Goal: Task Accomplishment & Management: Manage account settings

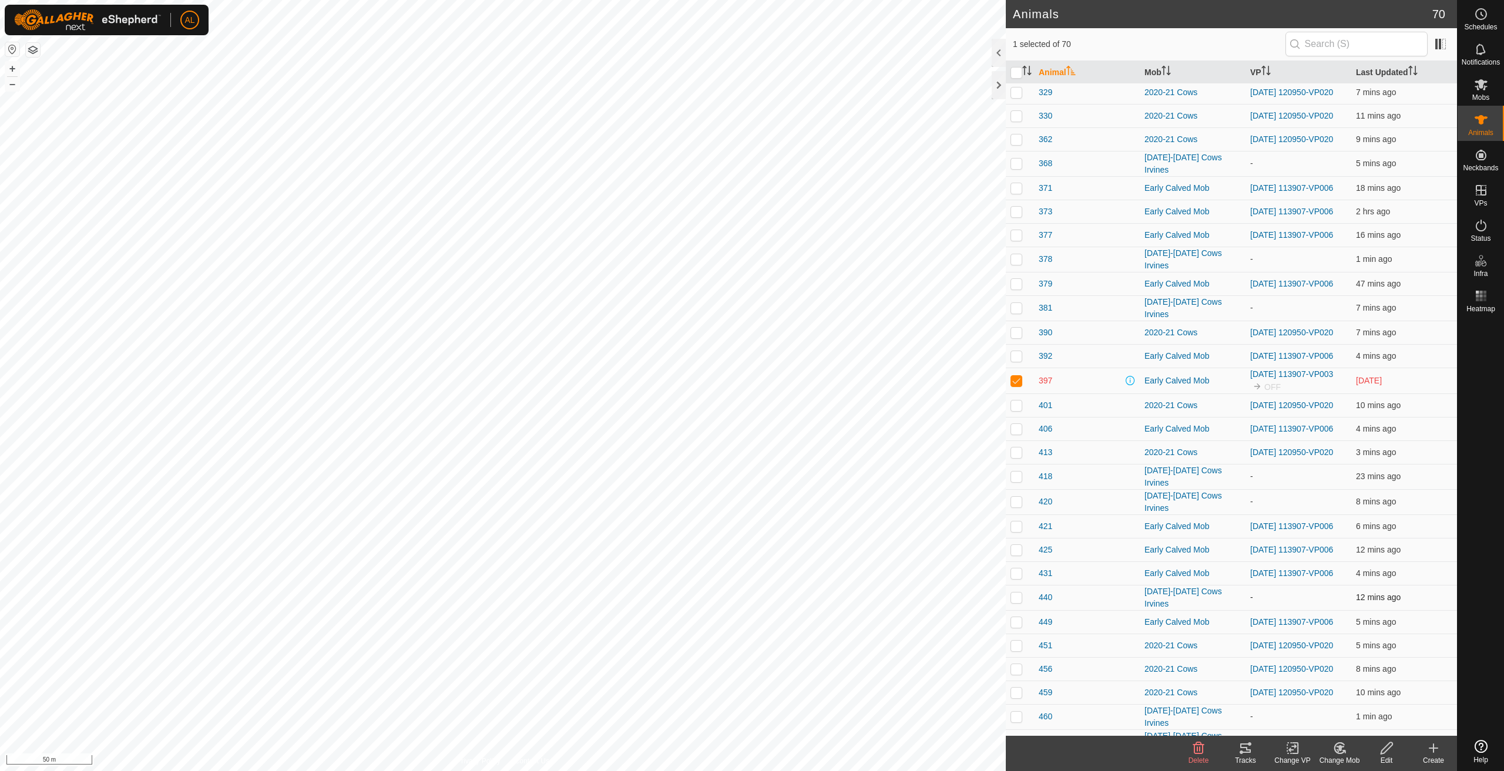
scroll to position [294, 0]
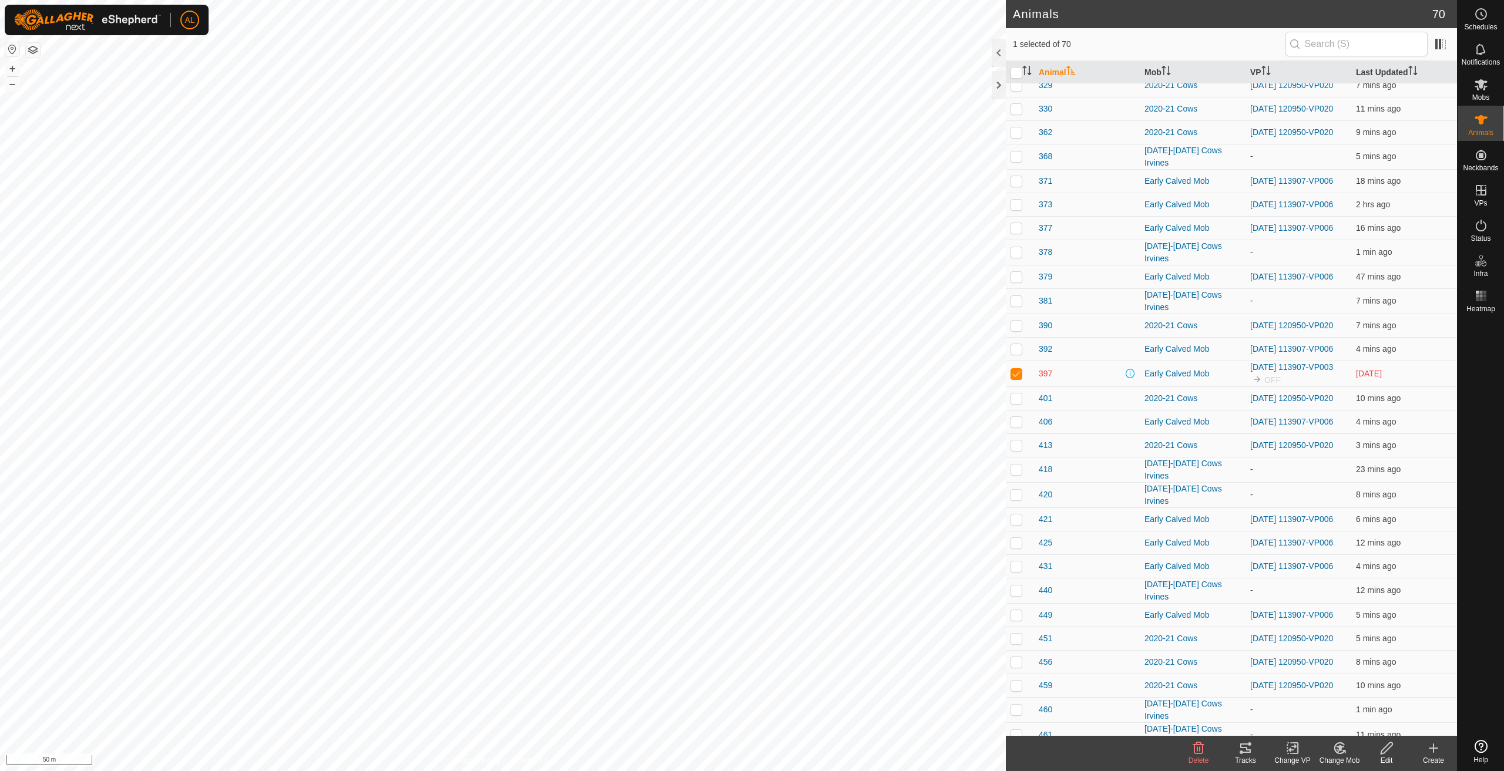
click at [1012, 378] on p-checkbox at bounding box center [1017, 373] width 12 height 9
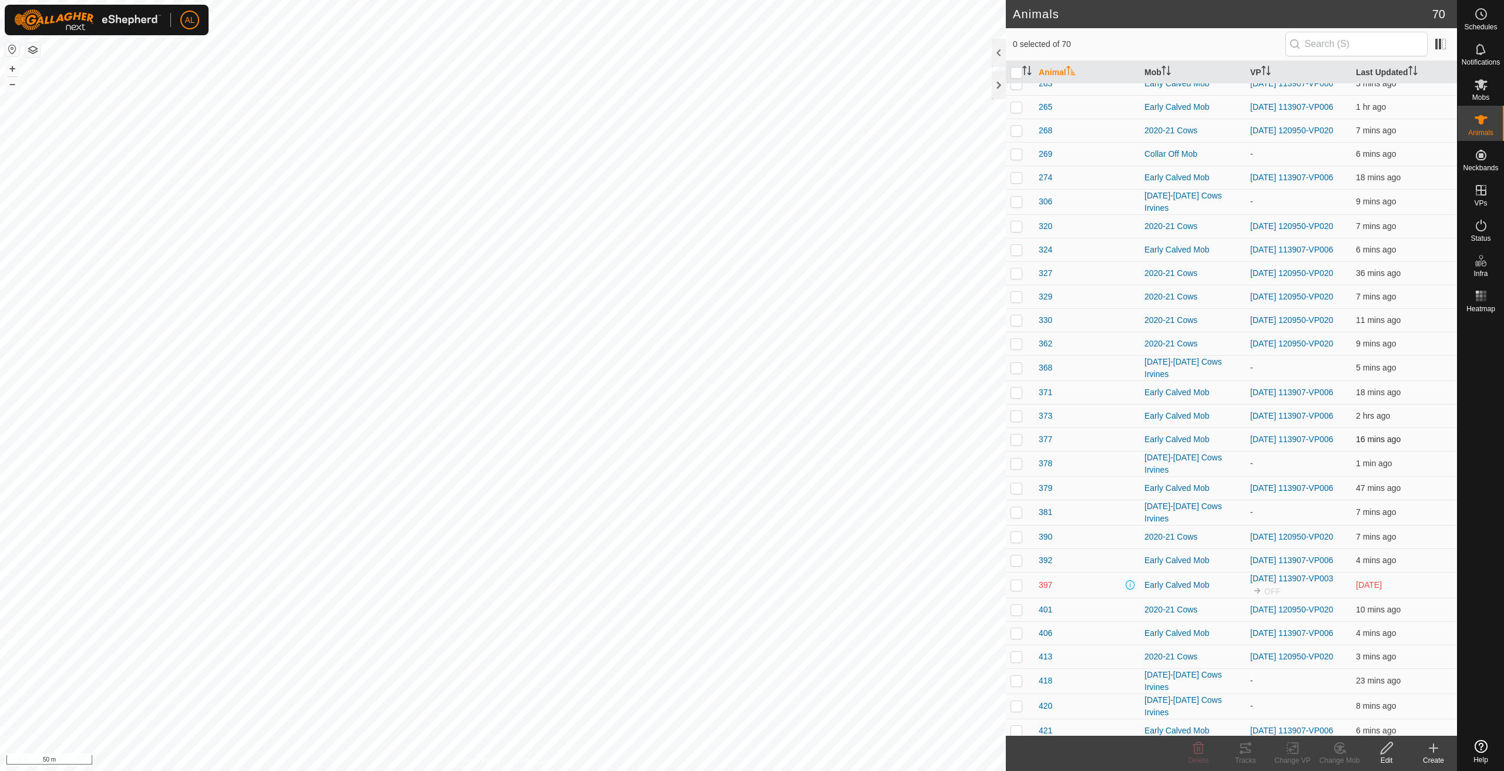
scroll to position [118, 0]
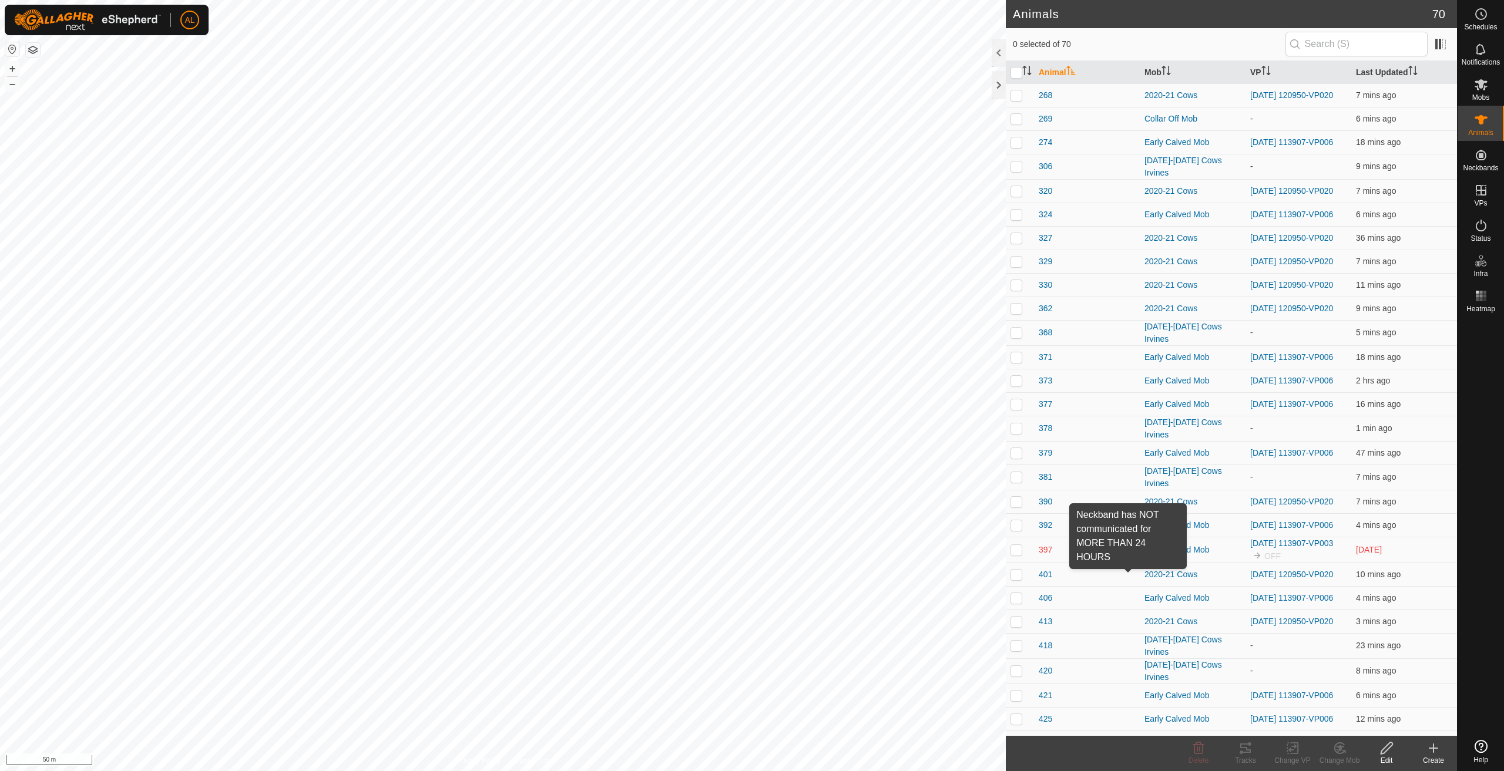
click at [1130, 555] on span at bounding box center [1130, 549] width 9 height 9
click at [1018, 555] on p-checkbox at bounding box center [1017, 549] width 12 height 9
click at [1333, 756] on div "Change Mob" at bounding box center [1339, 761] width 47 height 11
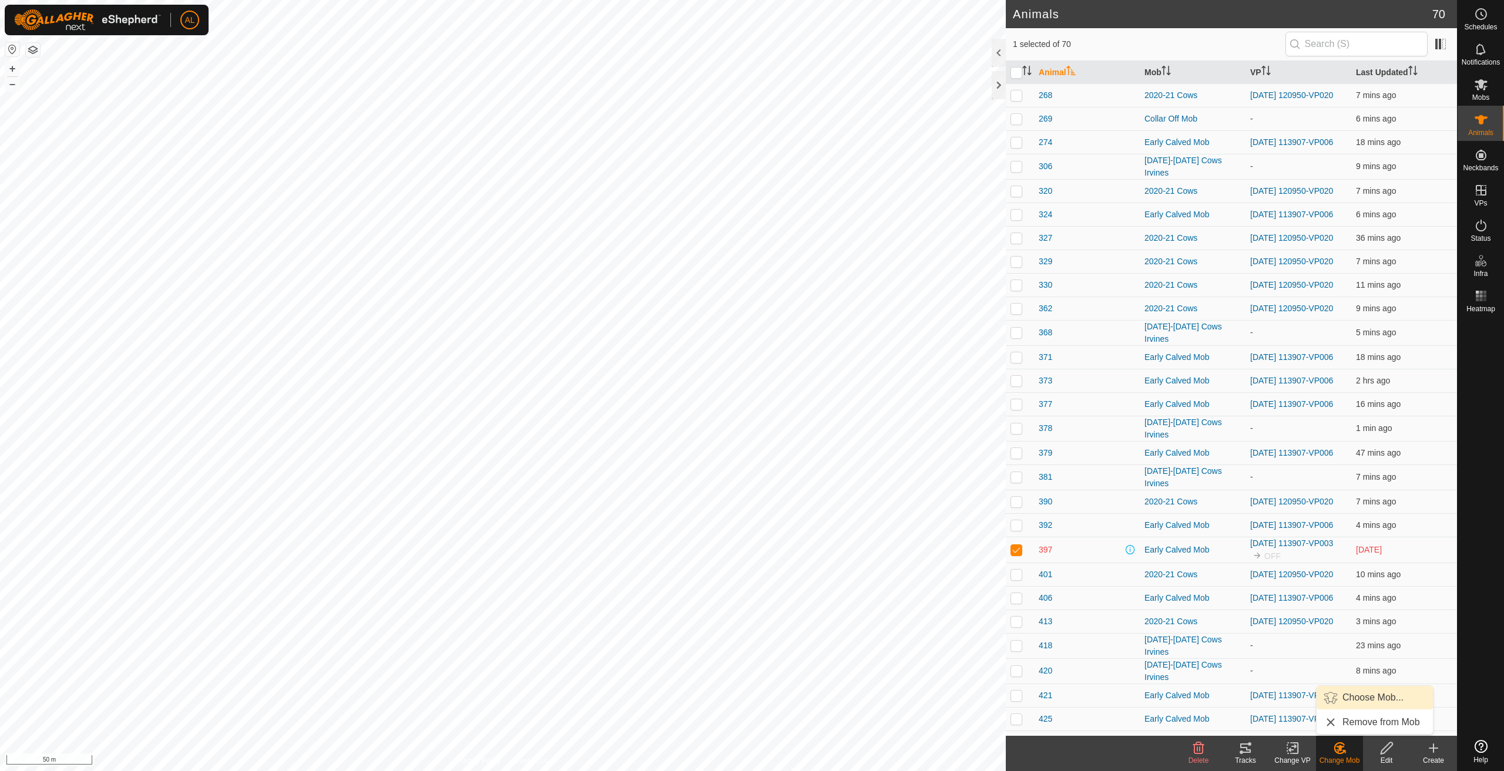
click at [1386, 697] on link "Choose Mob..." at bounding box center [1375, 698] width 116 height 24
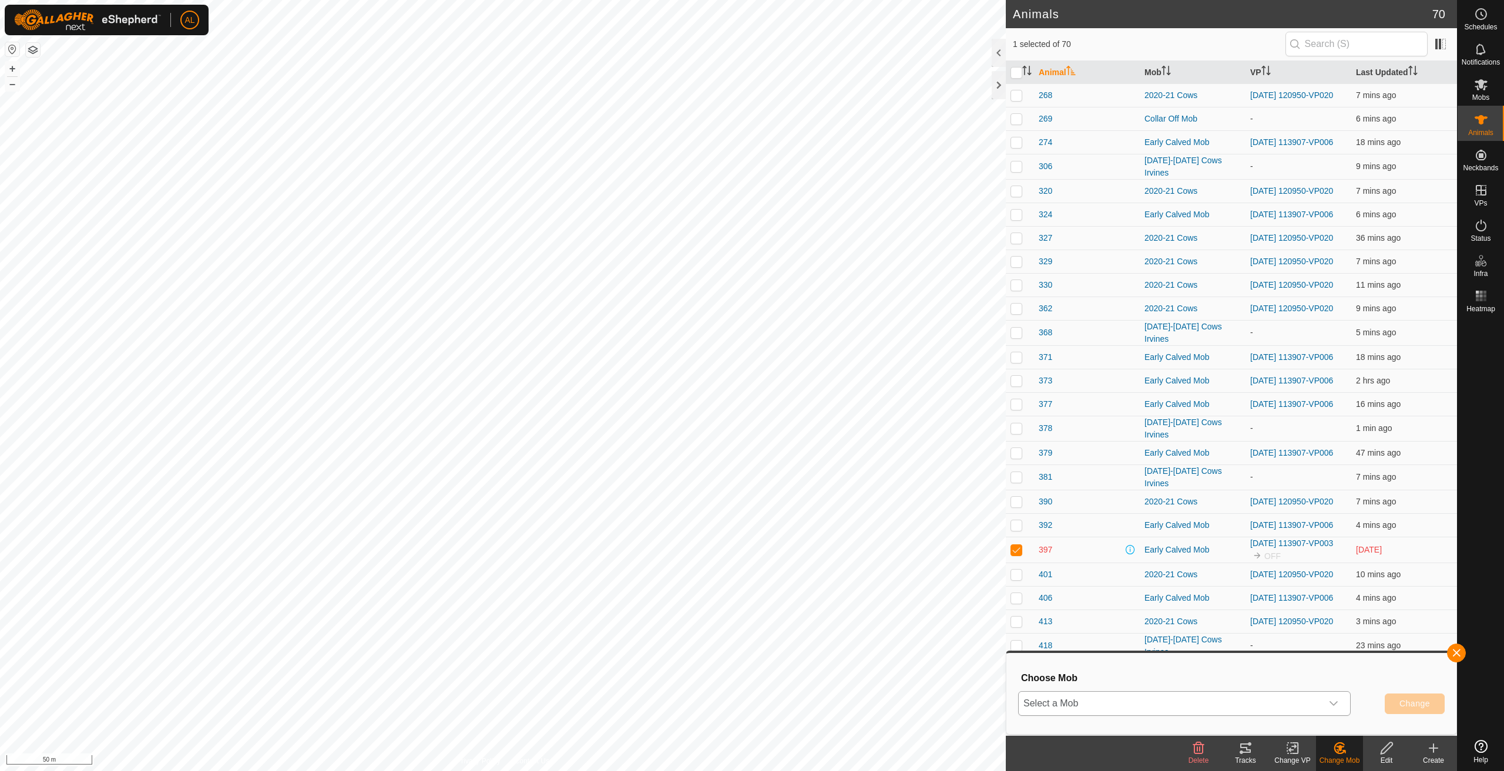
click at [1324, 713] on div "dropdown trigger" at bounding box center [1334, 704] width 24 height 24
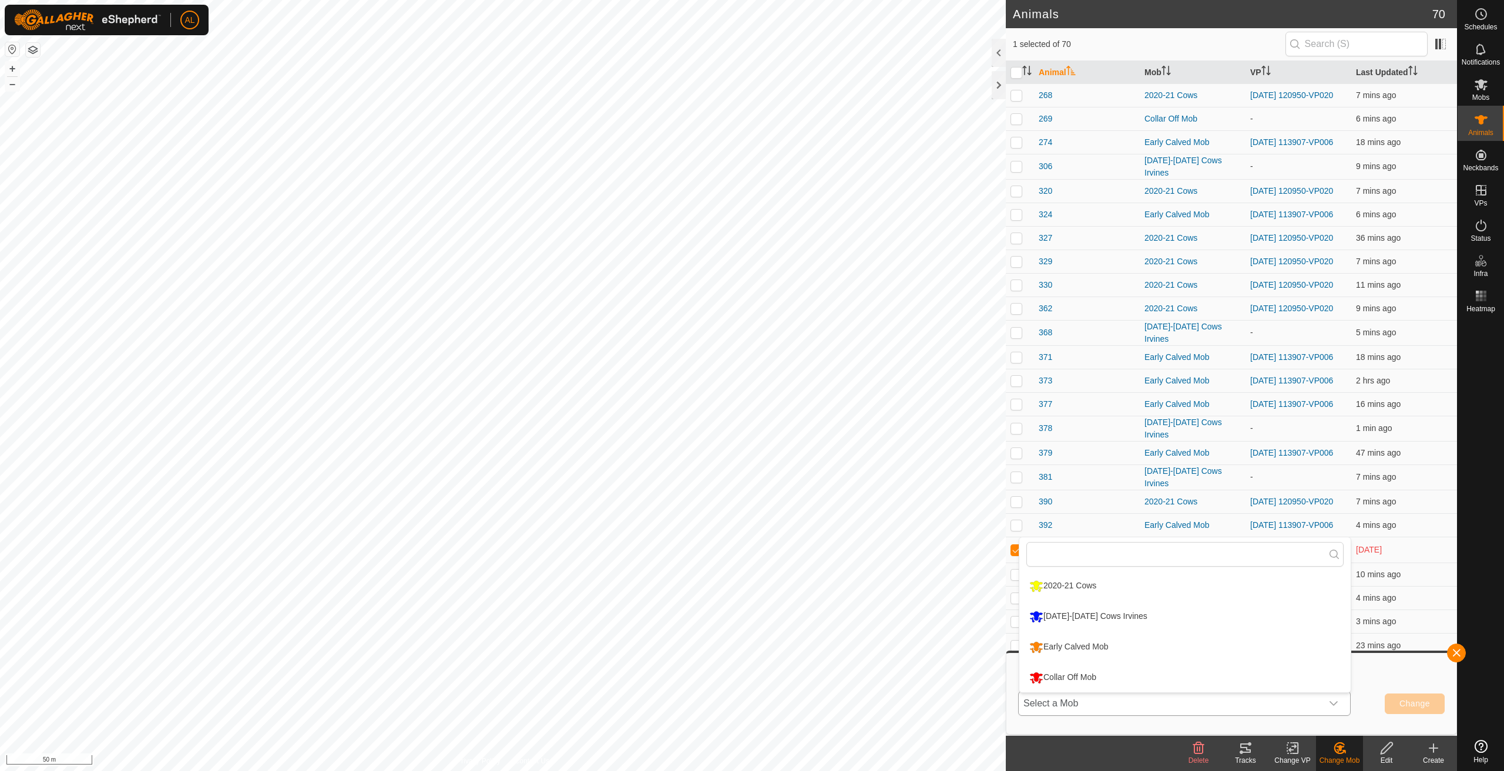
click at [1173, 667] on li "Collar Off Mob" at bounding box center [1184, 677] width 331 height 29
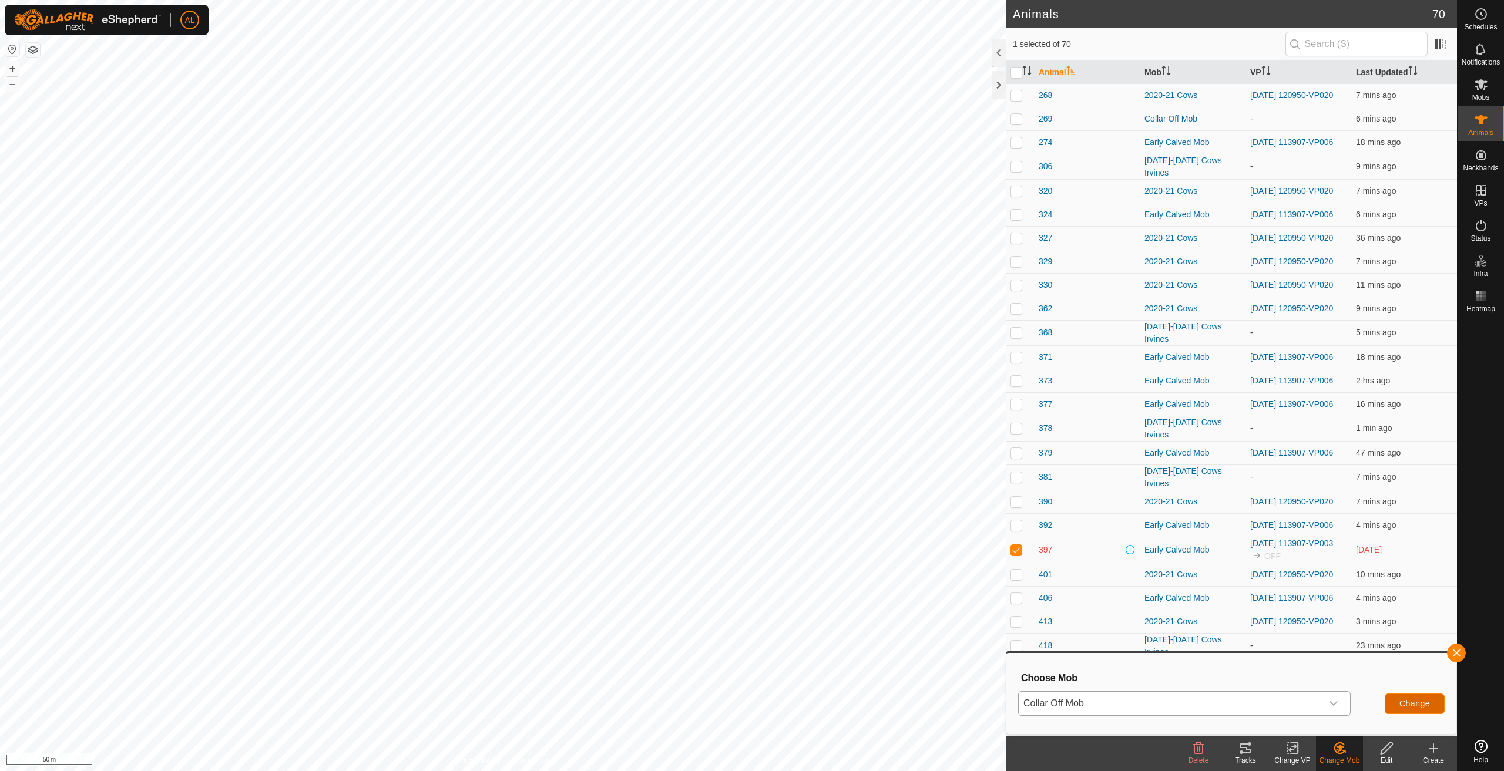
click at [1408, 700] on span "Change" at bounding box center [1414, 703] width 31 height 9
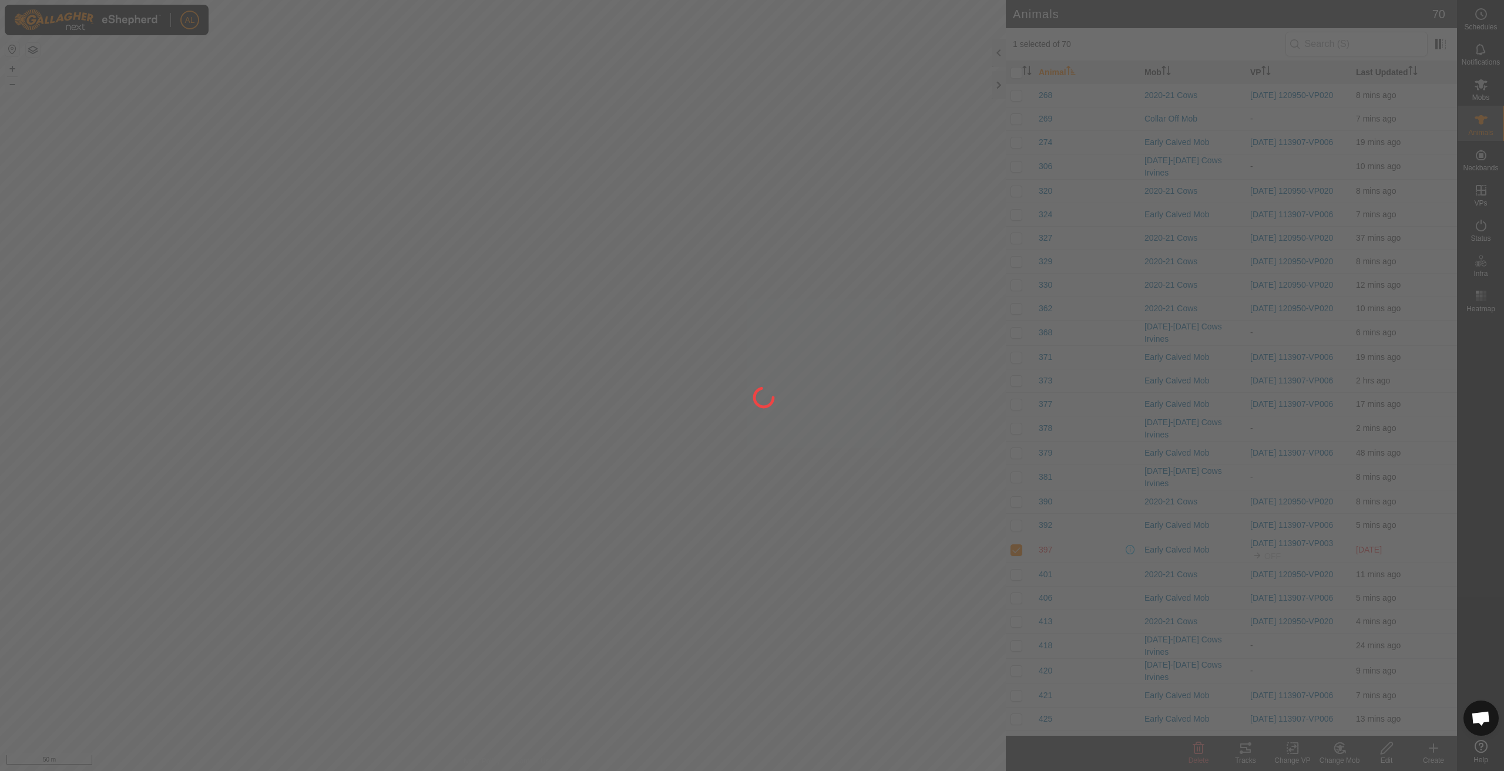
drag, startPoint x: 805, startPoint y: 616, endPoint x: 796, endPoint y: 414, distance: 202.3
click at [796, 414] on div at bounding box center [752, 385] width 1504 height 771
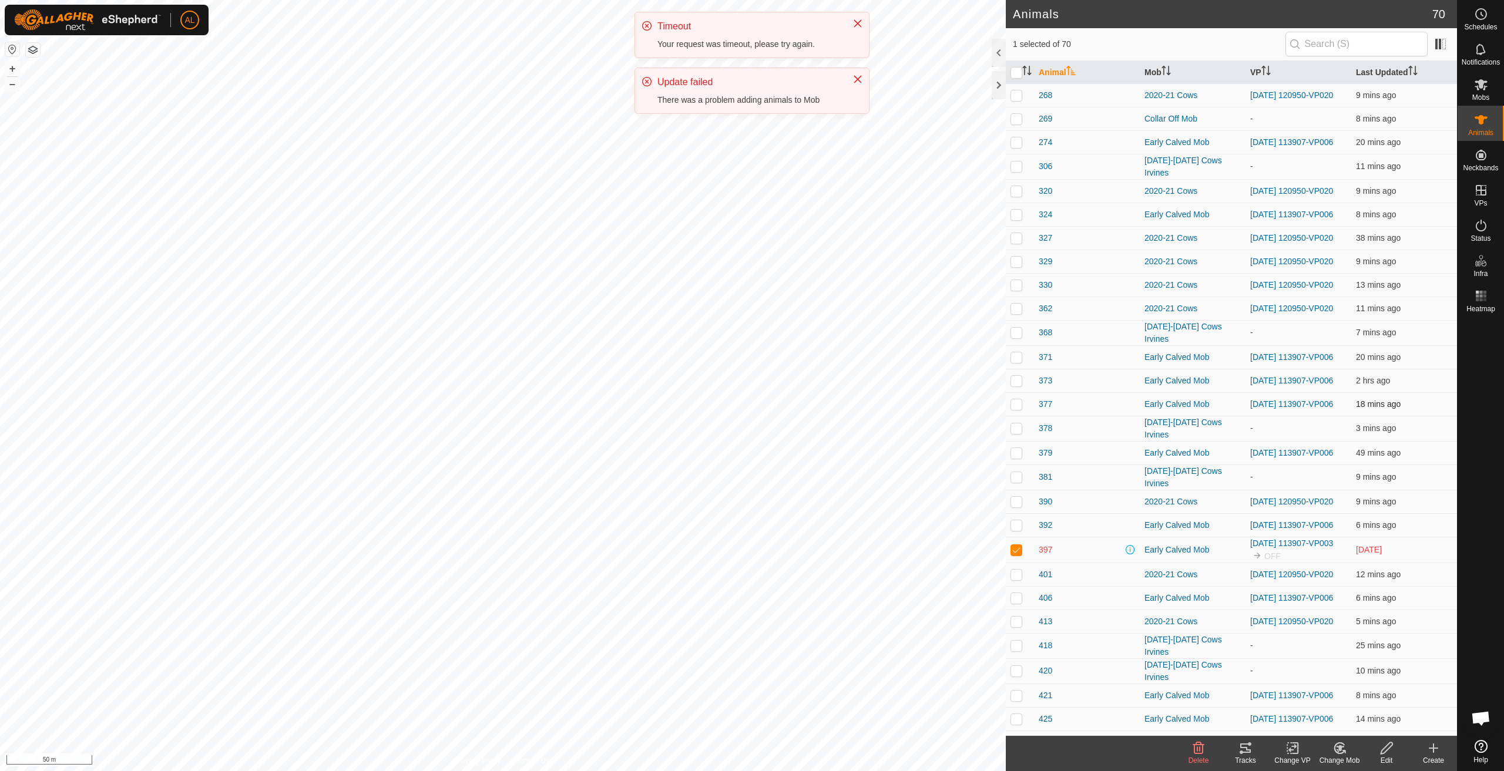
click at [1011, 429] on div "Animals 70 1 selected of 70 Animal Mob VP Last Updated 112 Early Calved Mob [DA…" at bounding box center [728, 385] width 1457 height 771
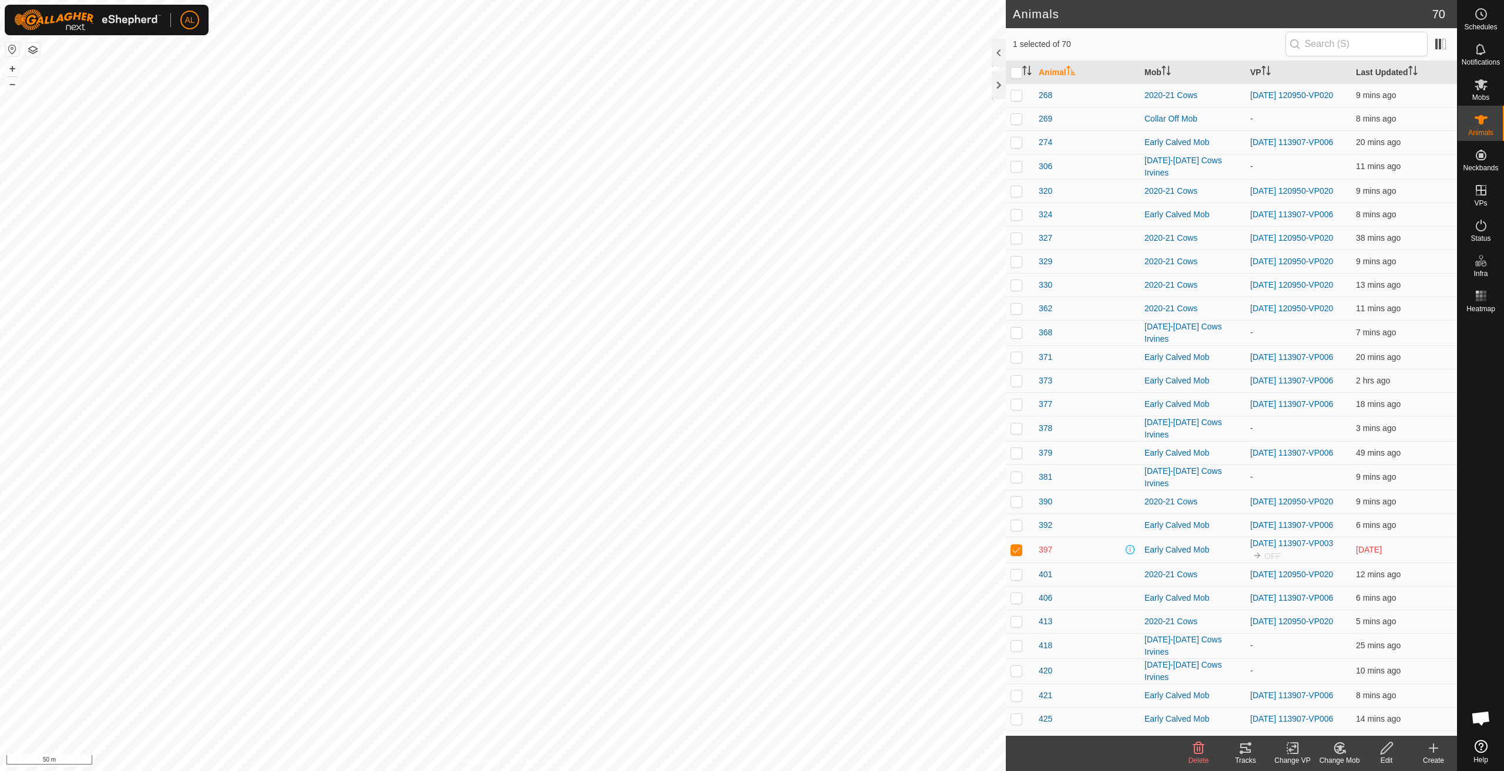
click at [1349, 753] on change-mob-svg-icon at bounding box center [1339, 748] width 47 height 14
click at [1357, 704] on link "Choose Mob..." at bounding box center [1375, 698] width 116 height 24
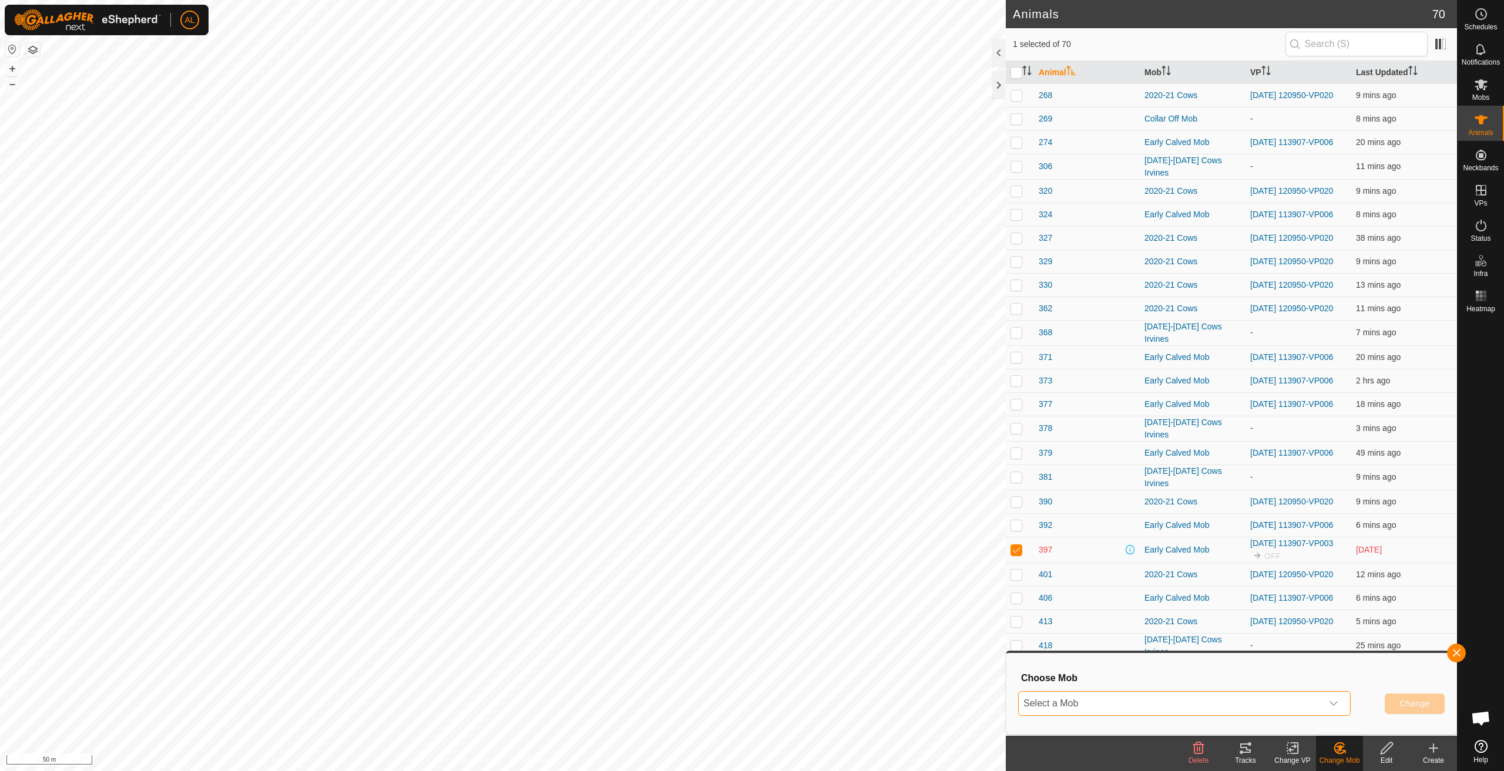
click at [1226, 702] on span "Select a Mob" at bounding box center [1170, 704] width 303 height 24
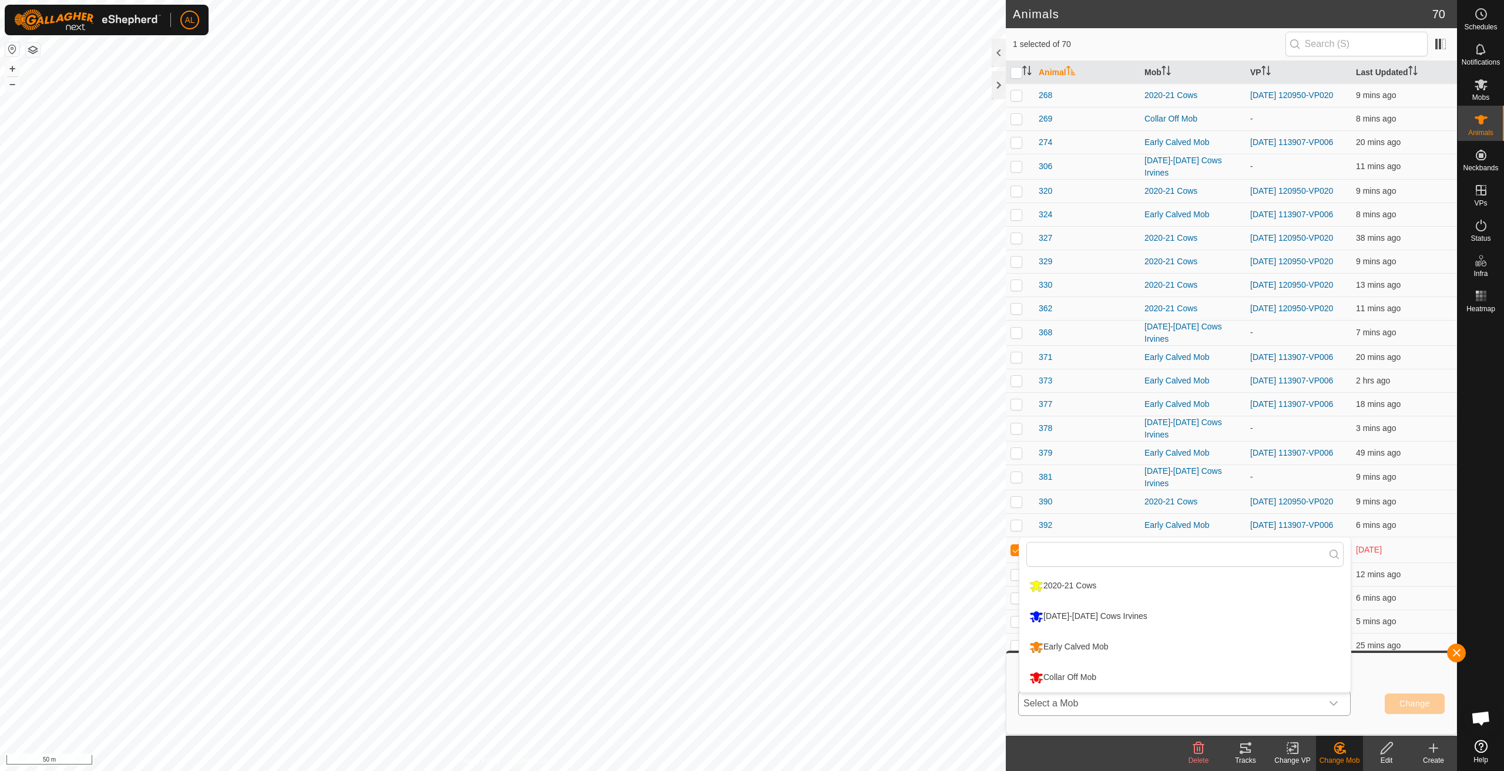
click at [1170, 670] on li "Collar Off Mob" at bounding box center [1184, 677] width 331 height 29
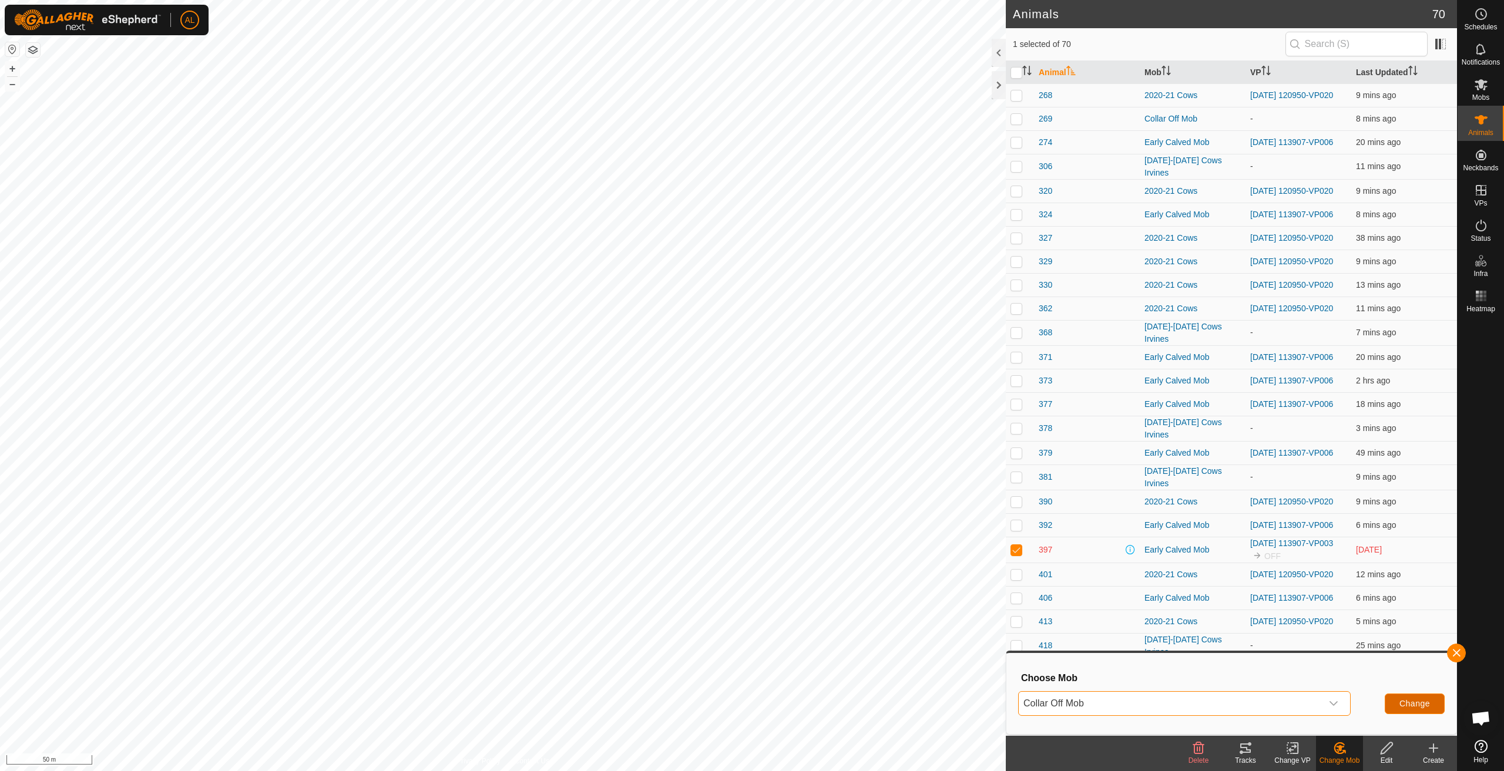
click at [1408, 710] on button "Change" at bounding box center [1415, 704] width 60 height 21
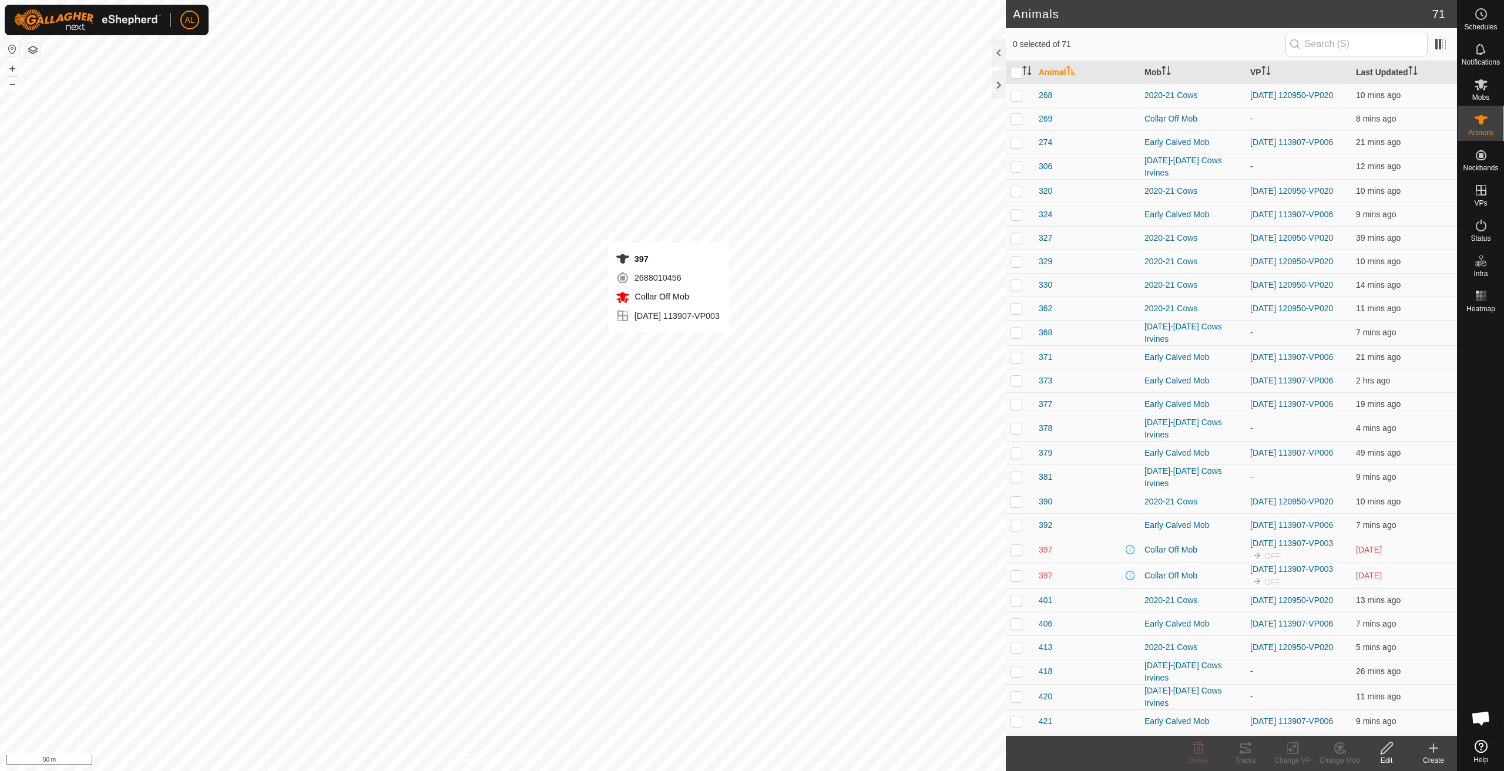
checkbox input "true"
click at [1019, 555] on p-checkbox at bounding box center [1017, 549] width 12 height 9
checkbox input "false"
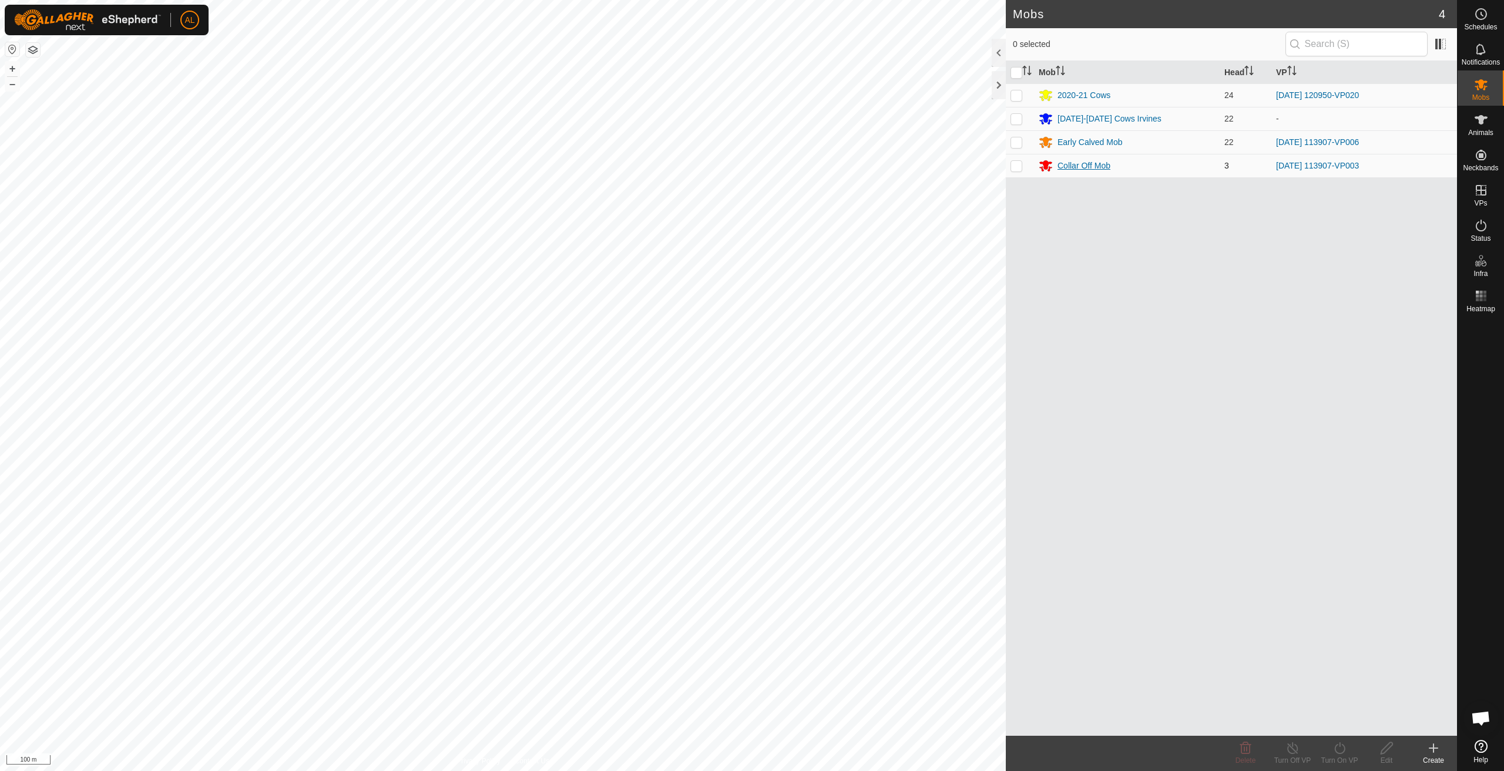
click at [1076, 168] on div "Collar Off Mob" at bounding box center [1084, 166] width 53 height 12
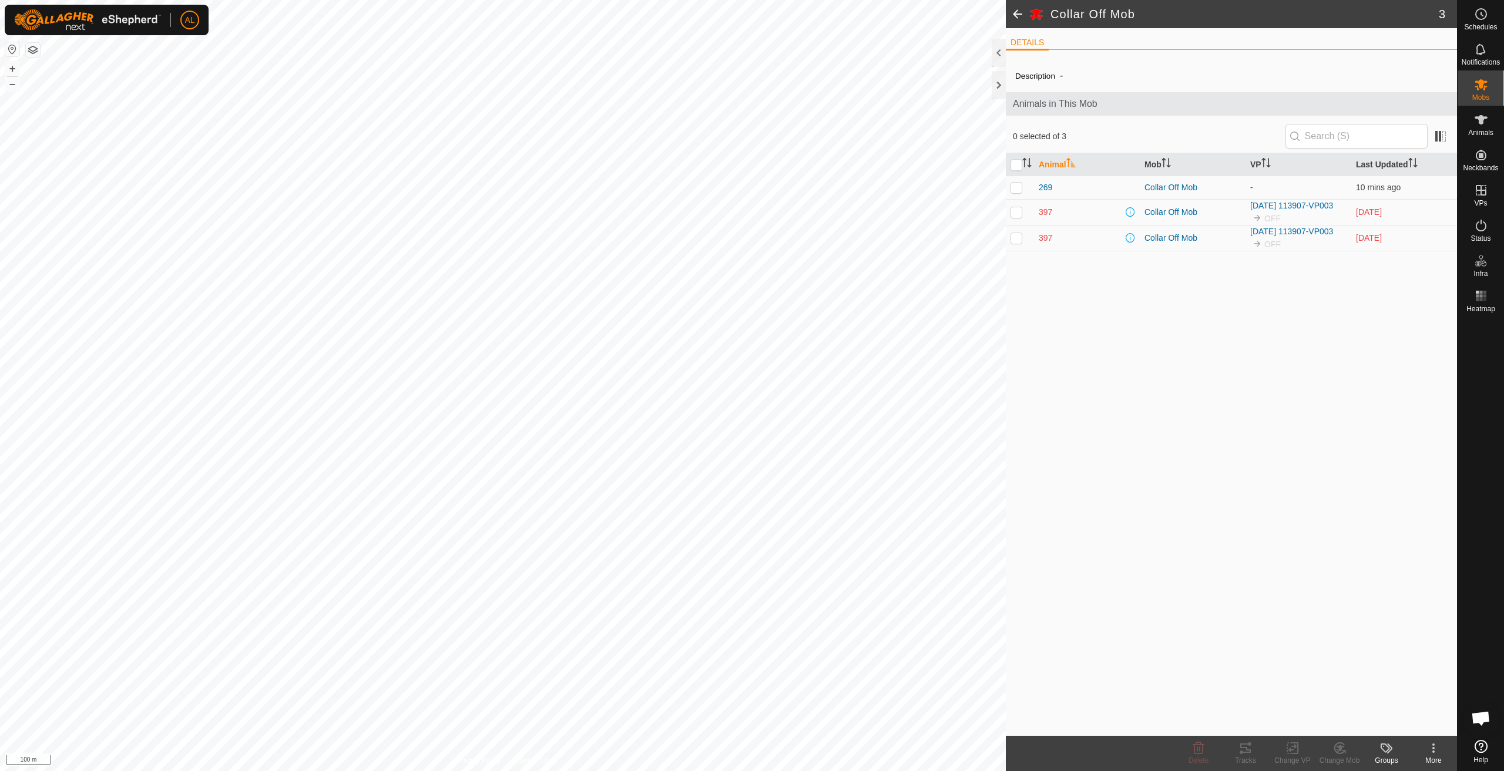
click at [1024, 234] on td at bounding box center [1020, 238] width 28 height 26
checkbox input "true"
click at [1012, 243] on td at bounding box center [1020, 238] width 28 height 26
checkbox input "false"
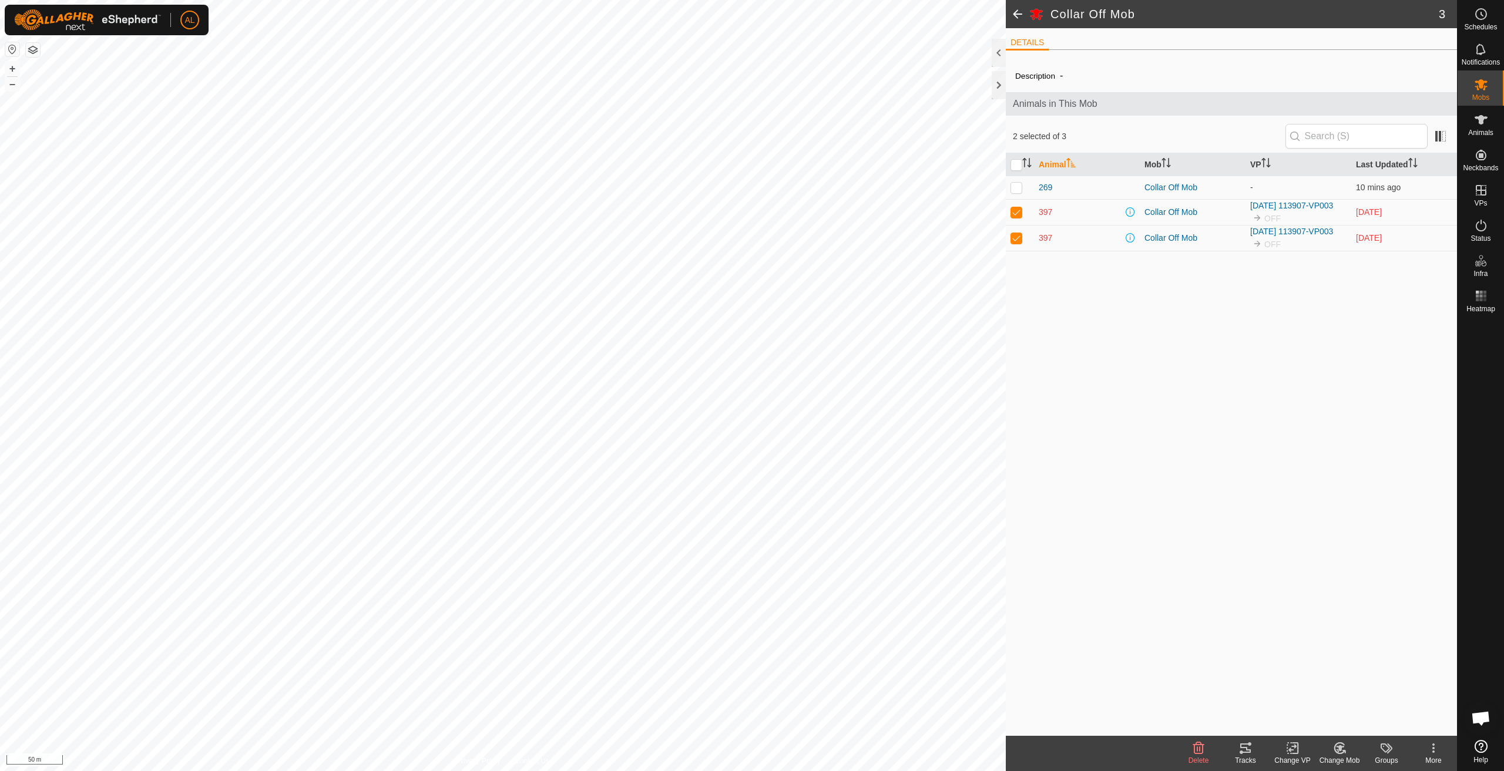
checkbox input "false"
click at [1013, 241] on p-checkbox at bounding box center [1017, 237] width 12 height 9
checkbox input "true"
click at [1013, 241] on p-checkbox at bounding box center [1017, 237] width 12 height 9
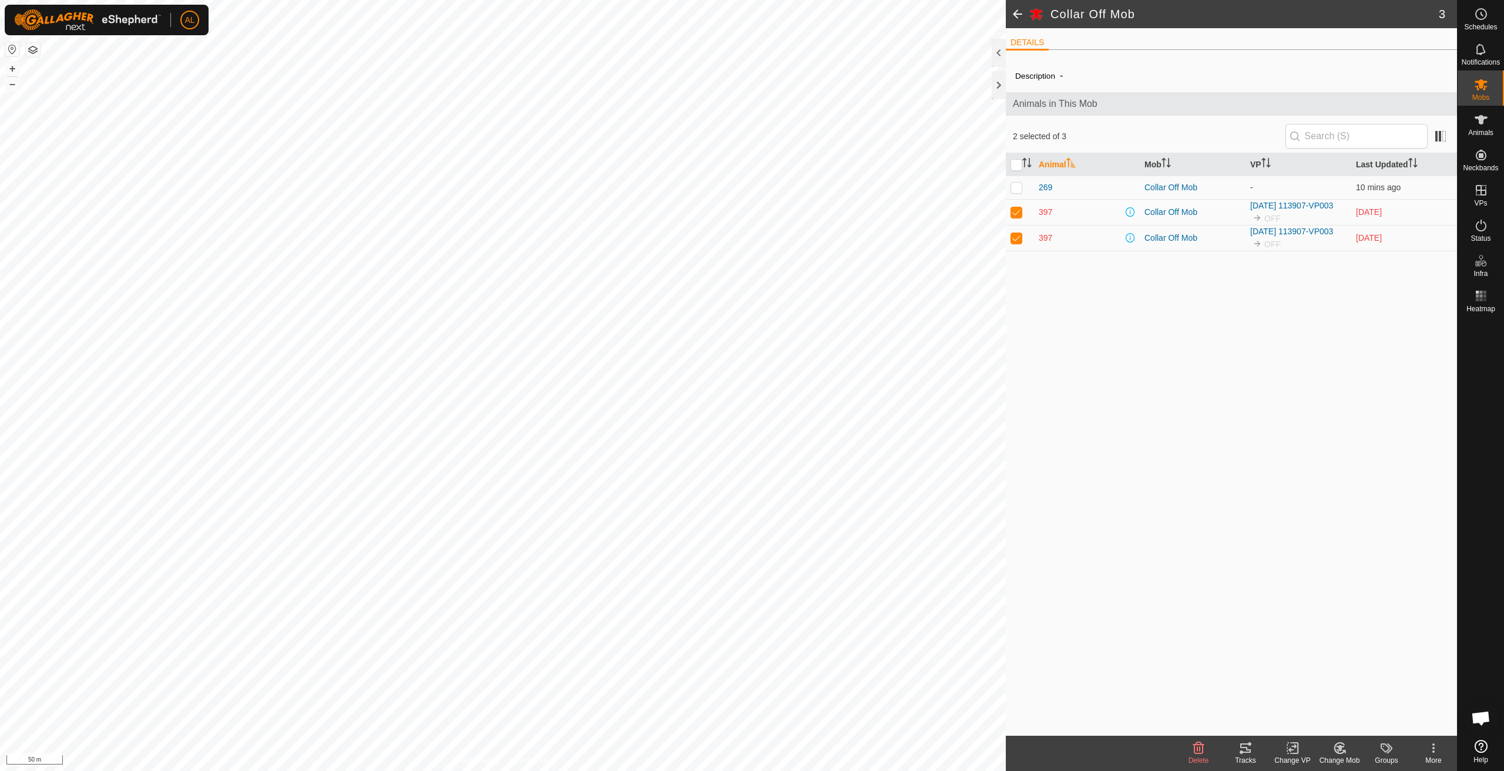
checkbox input "false"
click at [1020, 212] on p-checkbox at bounding box center [1017, 211] width 12 height 9
checkbox input "true"
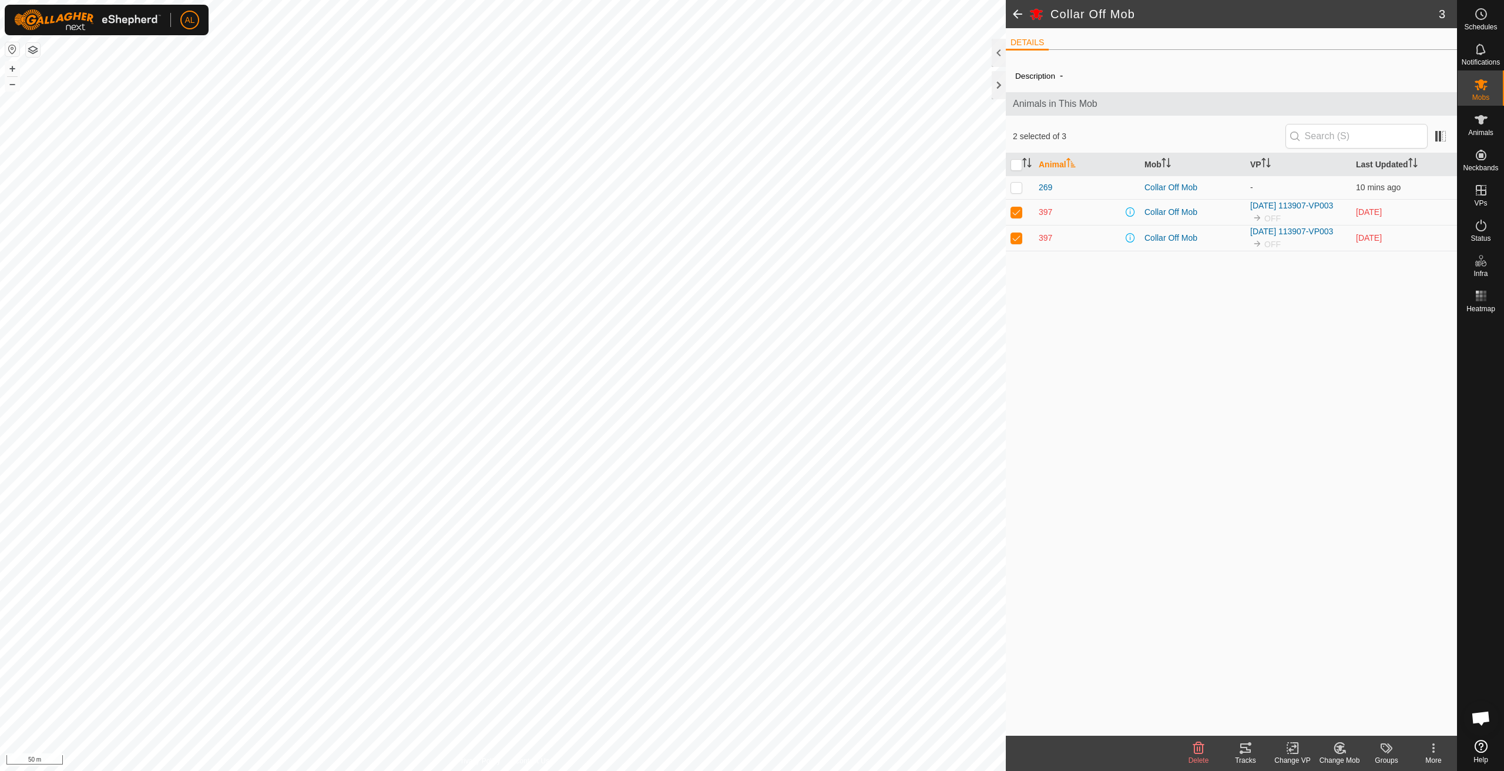
click at [1012, 238] on p-checkbox at bounding box center [1017, 237] width 12 height 9
checkbox input "false"
click at [1481, 301] on icon at bounding box center [1481, 296] width 14 height 14
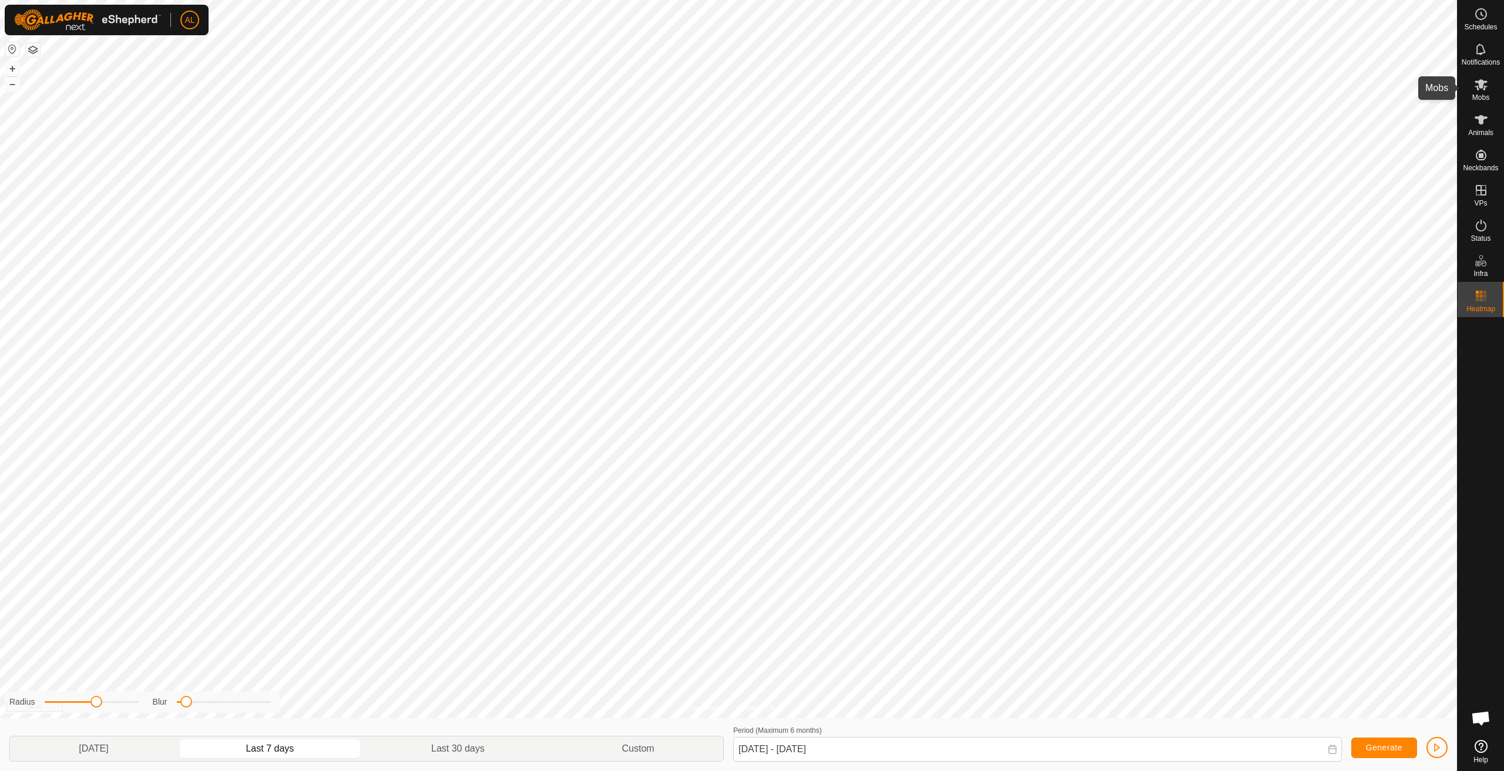
click at [1489, 85] on es-mob-svg-icon at bounding box center [1481, 84] width 21 height 19
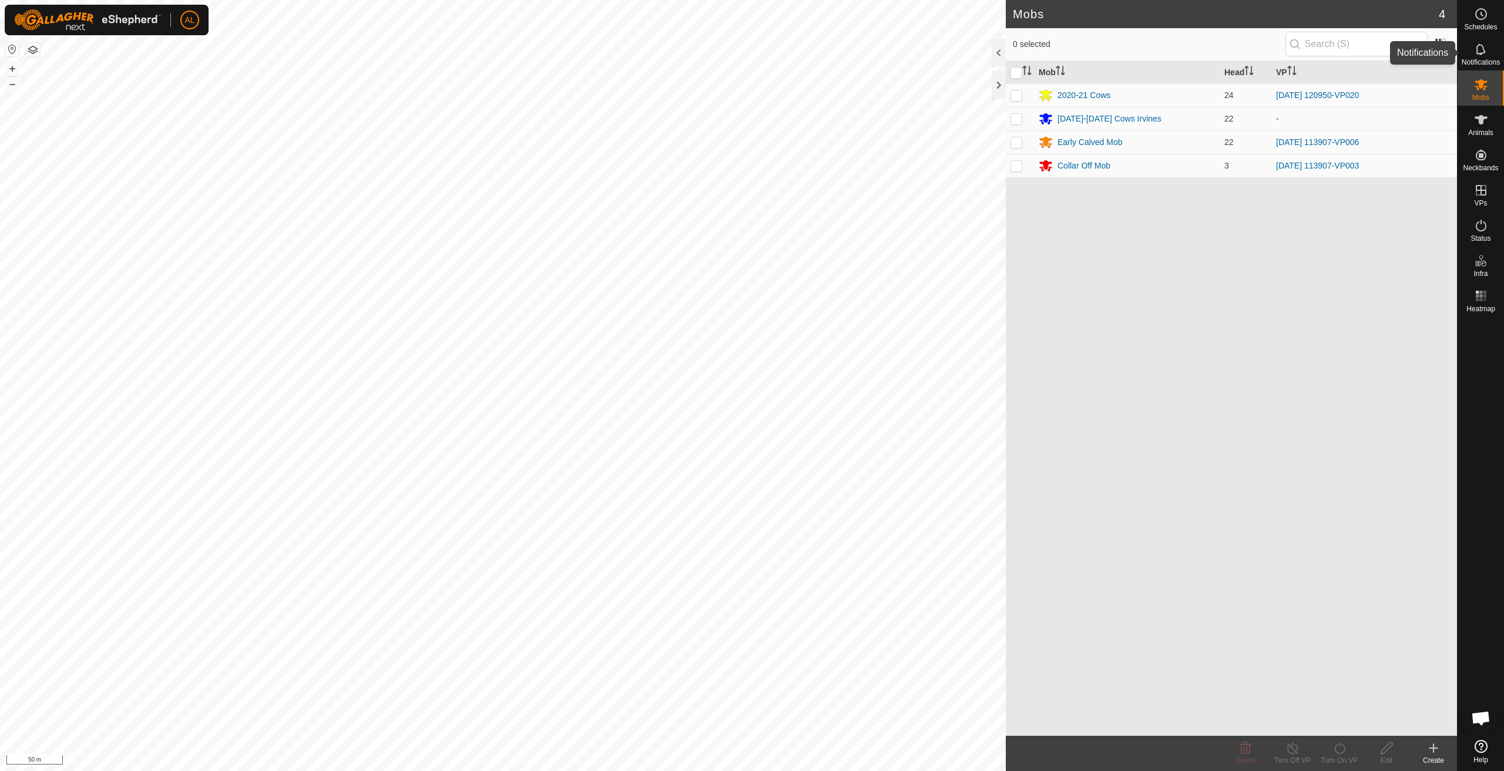
click at [1486, 58] on es-notification-svg-icon at bounding box center [1481, 49] width 21 height 19
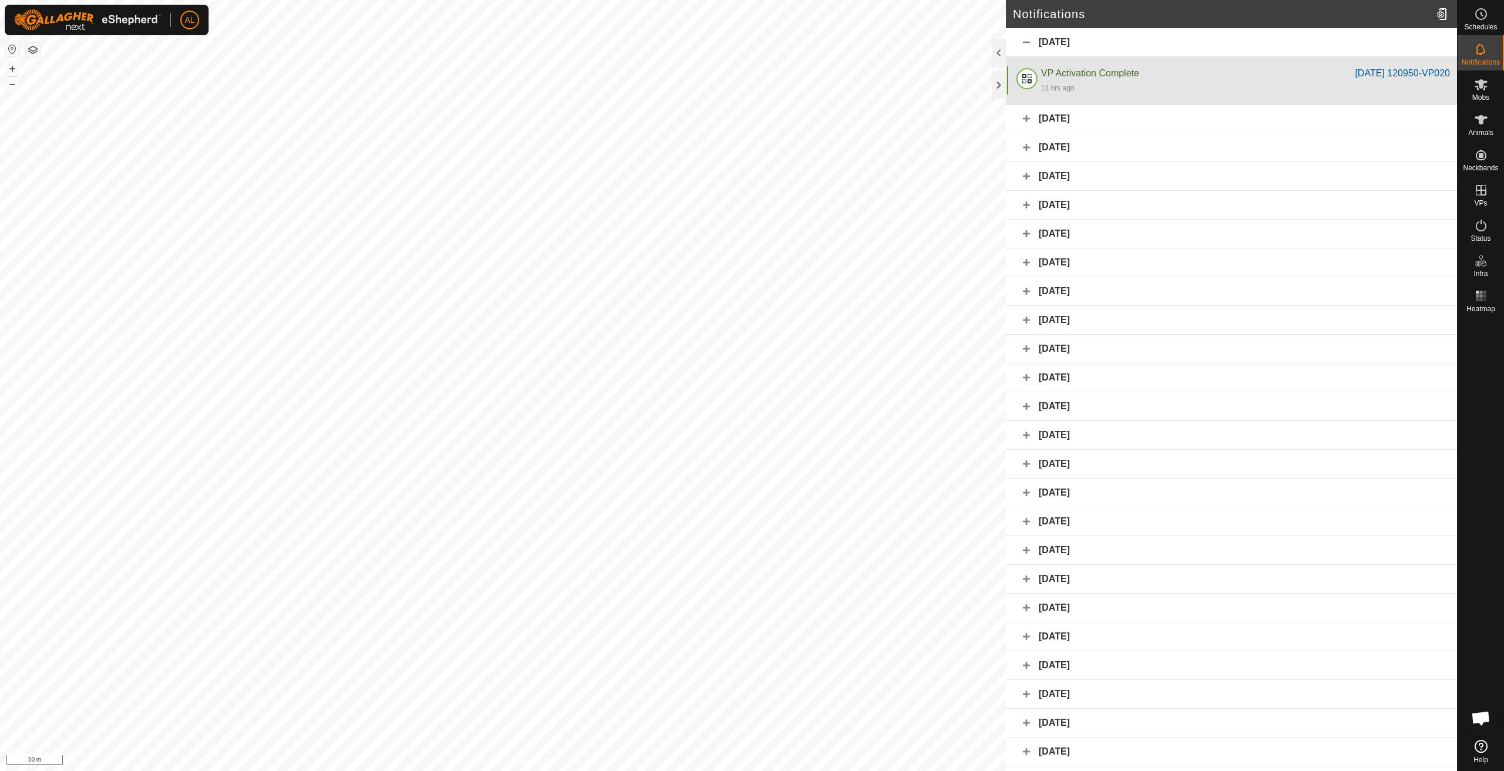
click at [1337, 102] on div "VP Activation Complete 2025-09-25 120950-VP020 11 hrs ago" at bounding box center [1231, 81] width 451 height 48
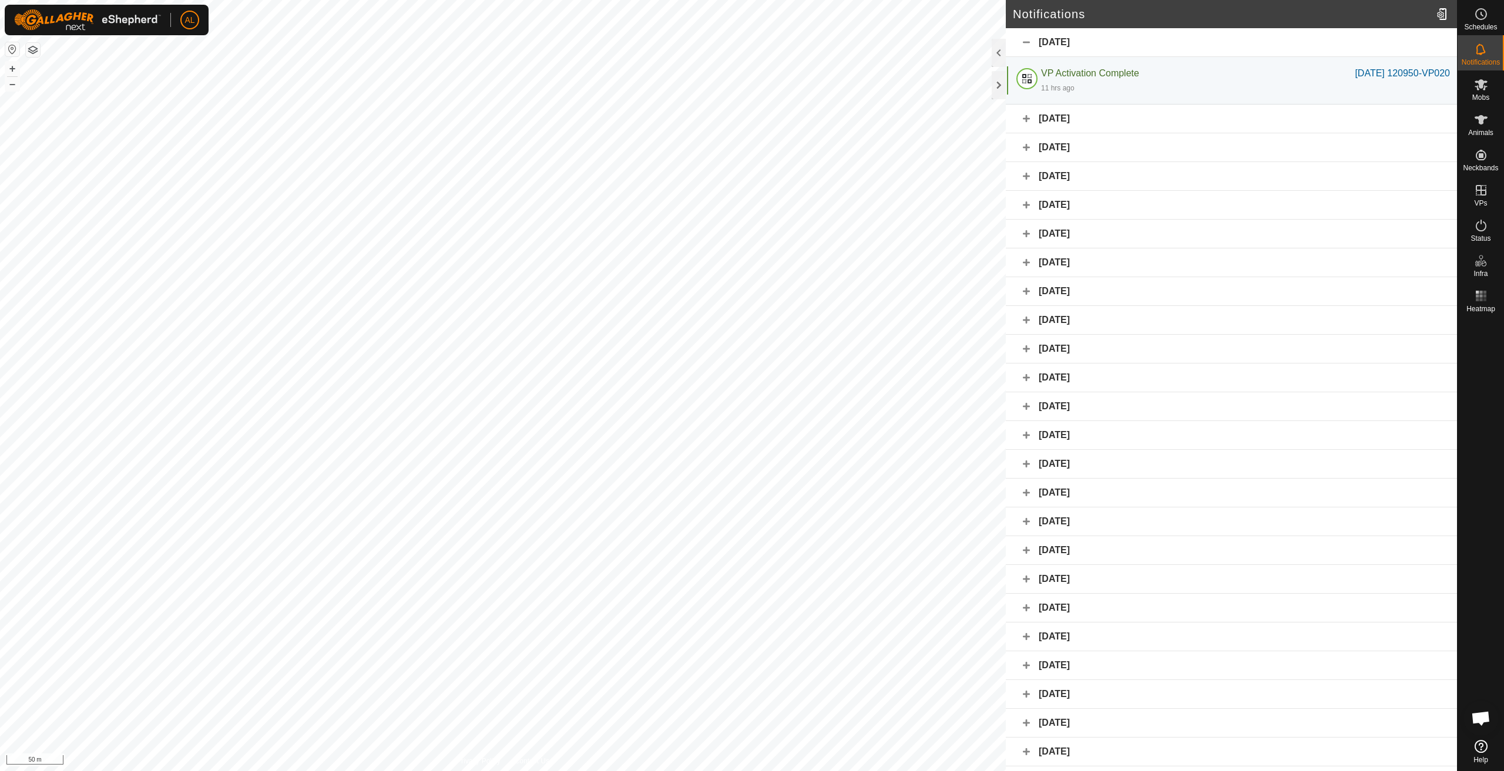
click at [1331, 116] on div "Yesterday" at bounding box center [1231, 119] width 451 height 29
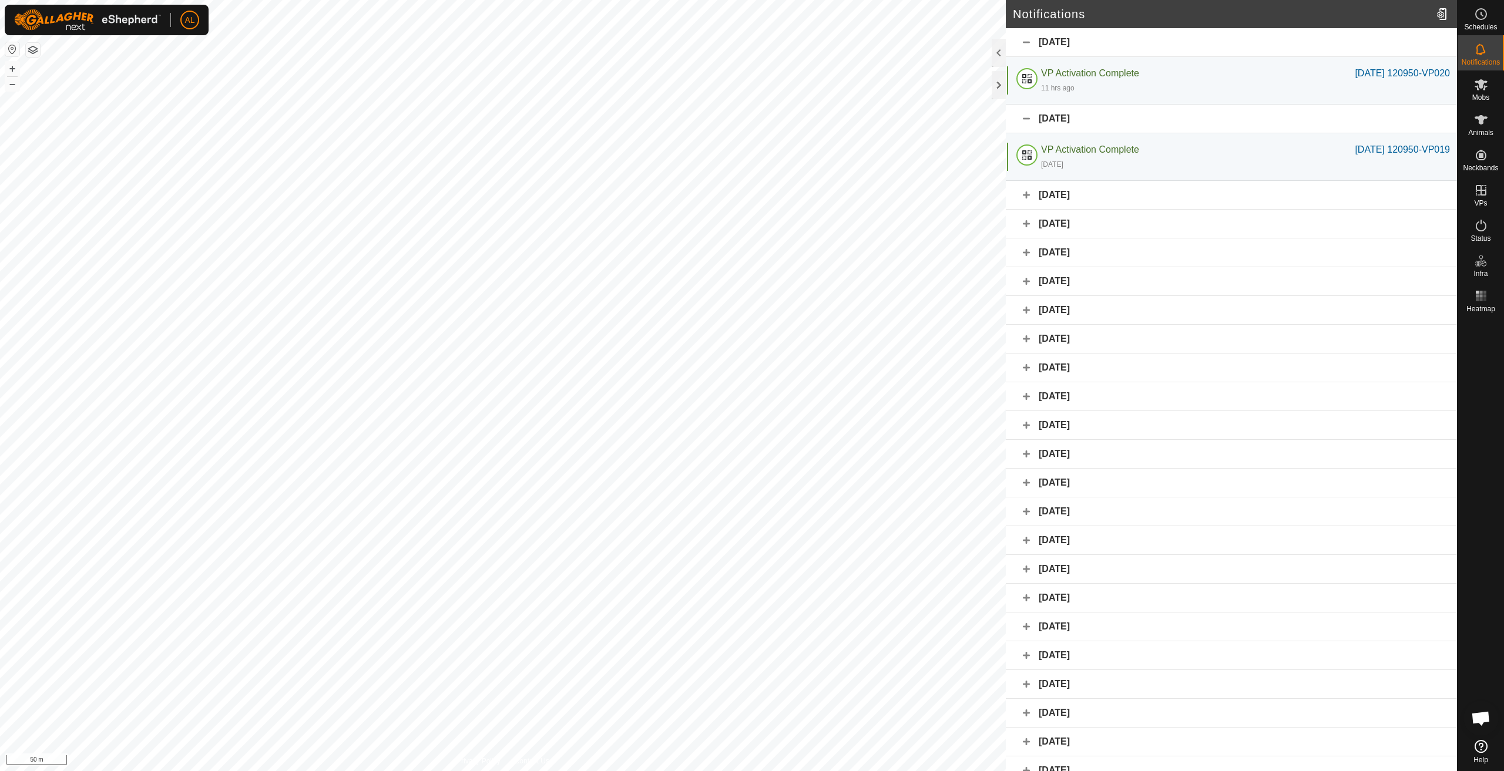
click at [1163, 105] on div "Yesterday" at bounding box center [1231, 119] width 451 height 29
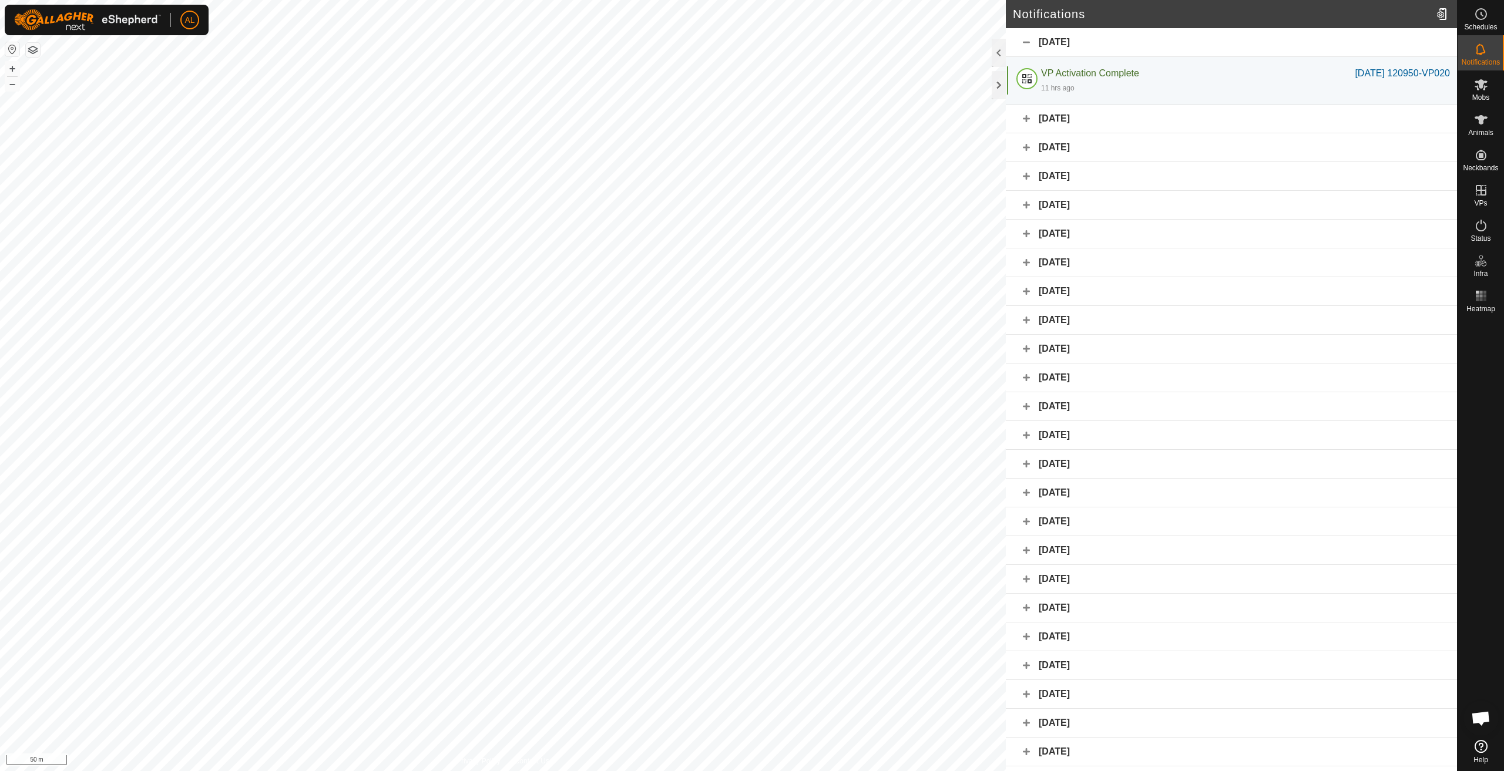
click at [1122, 149] on div "13 October 2025" at bounding box center [1231, 147] width 451 height 29
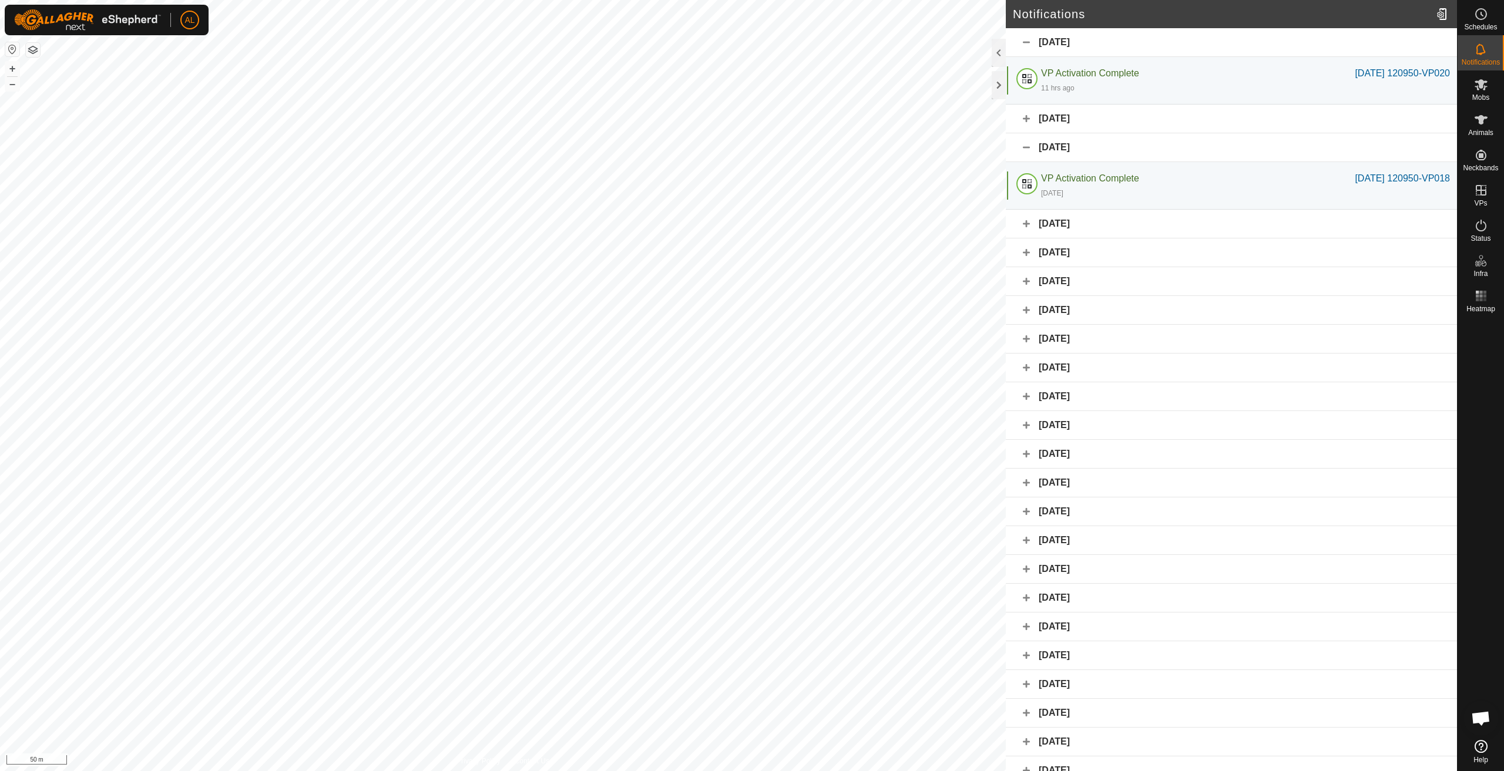
click at [1122, 149] on div "13 October 2025" at bounding box center [1231, 147] width 451 height 29
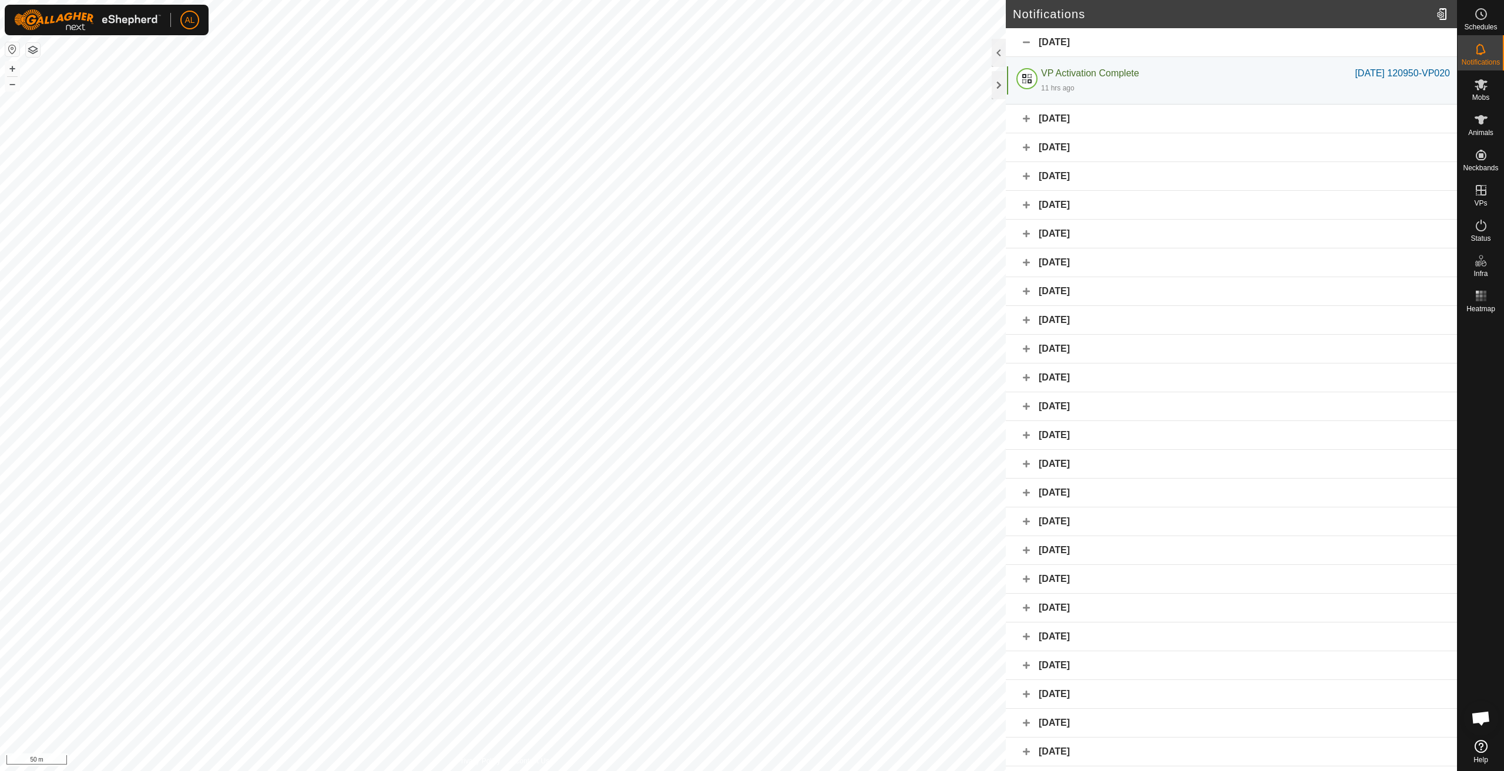
click at [1111, 179] on div "12 October 2025" at bounding box center [1231, 176] width 451 height 29
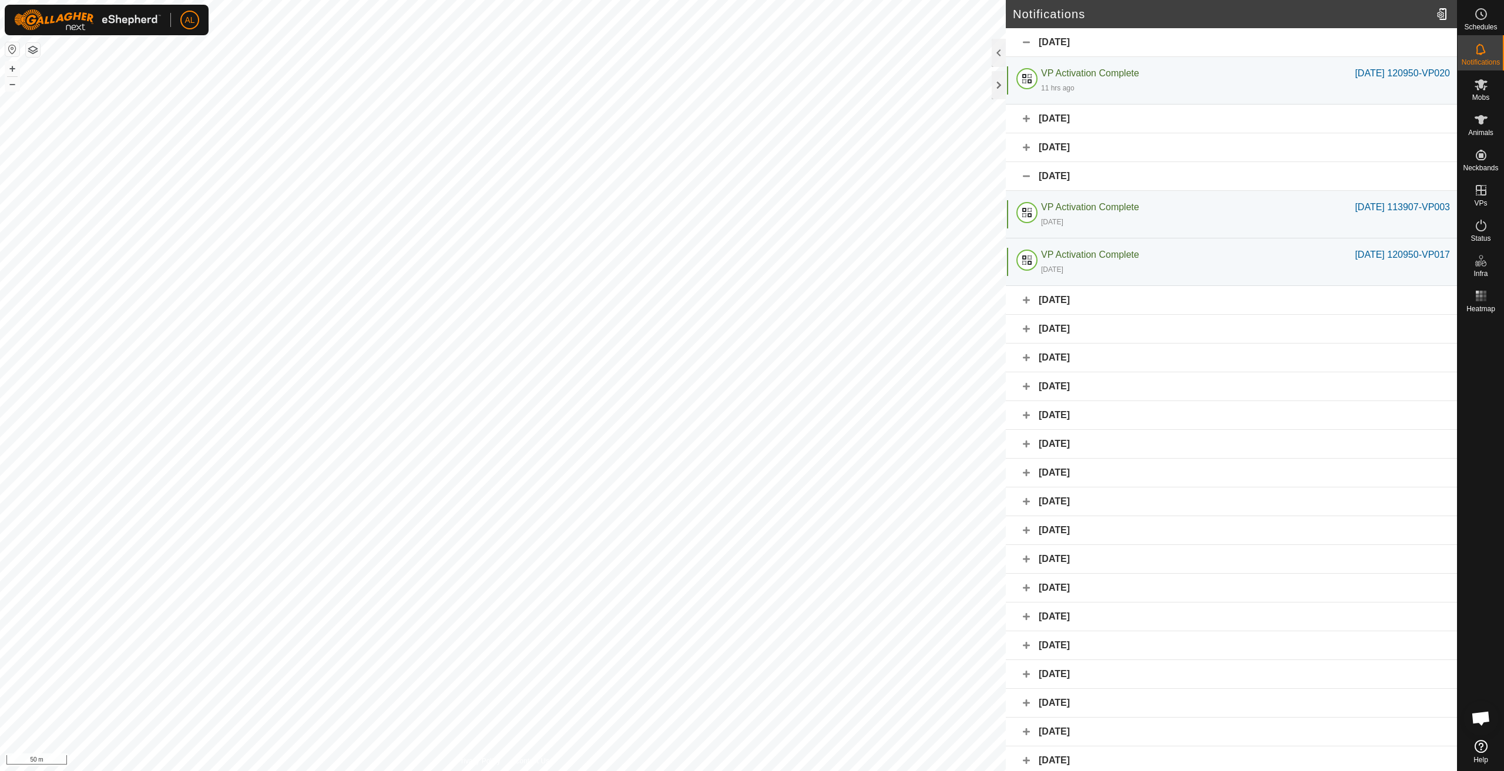
click at [1109, 180] on div "12 October 2025" at bounding box center [1231, 176] width 451 height 29
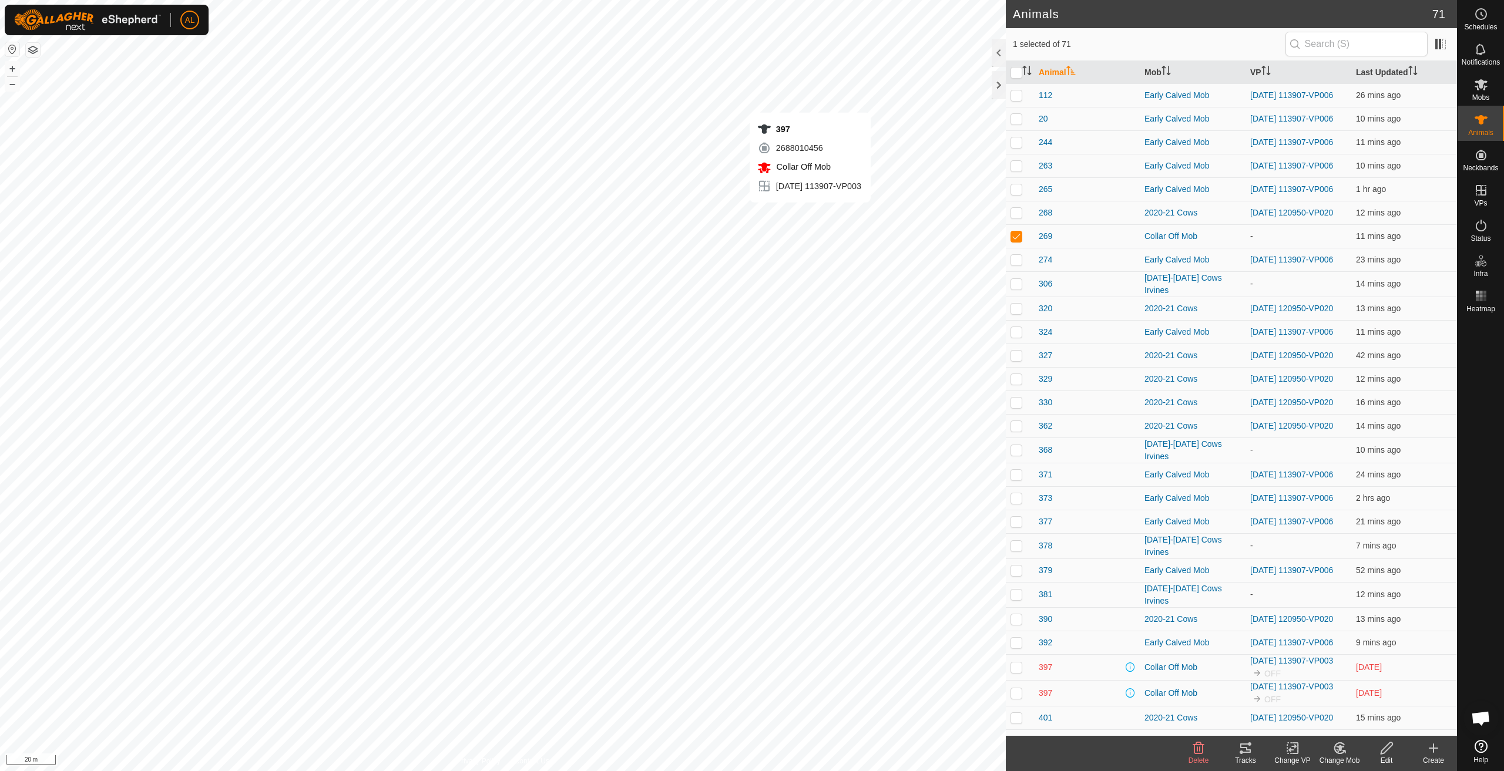
checkbox input "false"
checkbox input "true"
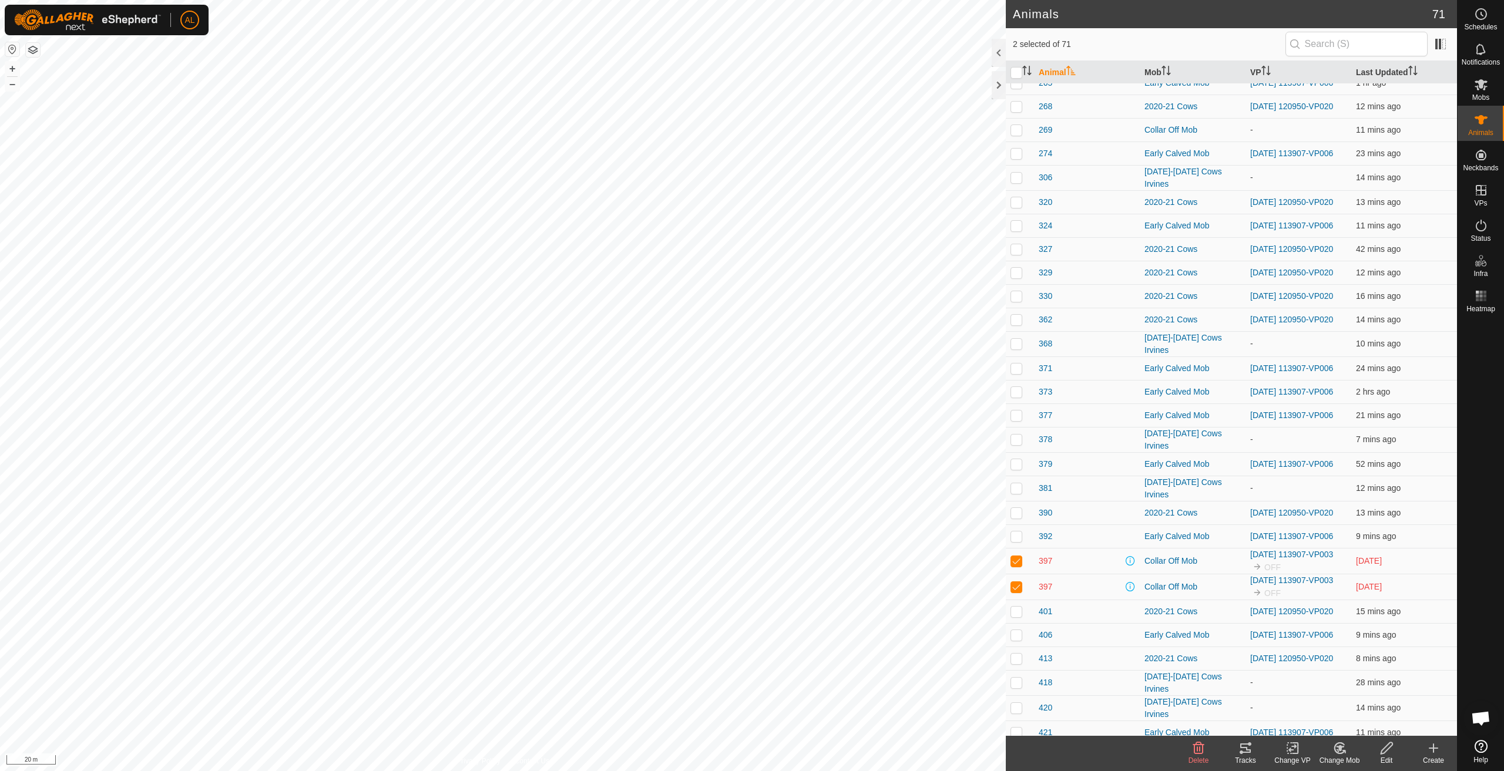
scroll to position [353, 0]
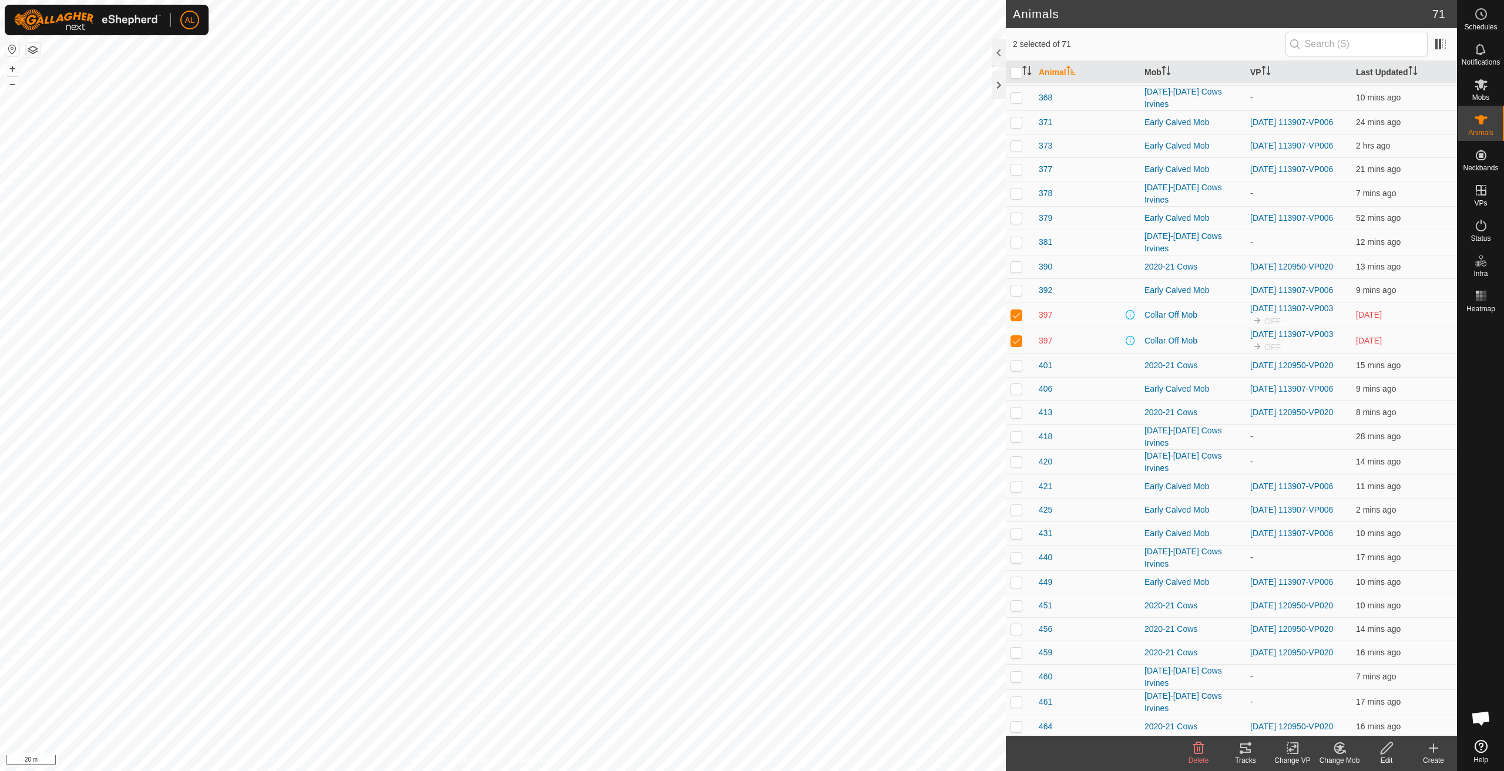
click at [1020, 320] on p-checkbox at bounding box center [1017, 314] width 12 height 9
checkbox input "false"
click at [1019, 328] on td at bounding box center [1020, 315] width 28 height 26
checkbox input "true"
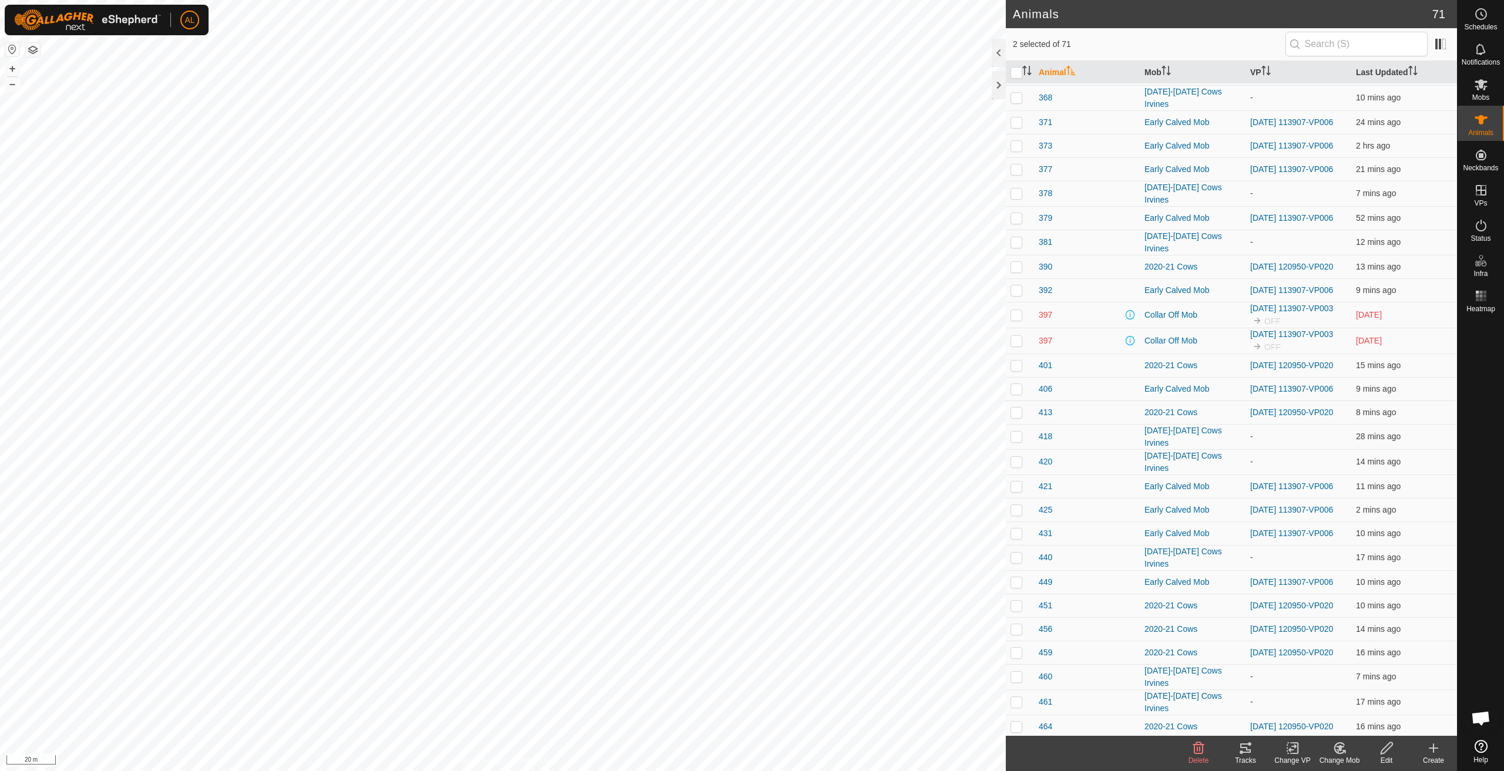
checkbox input "true"
drag, startPoint x: 1019, startPoint y: 347, endPoint x: 1063, endPoint y: 340, distance: 44.5
click at [1019, 328] on td at bounding box center [1020, 315] width 28 height 26
checkbox input "false"
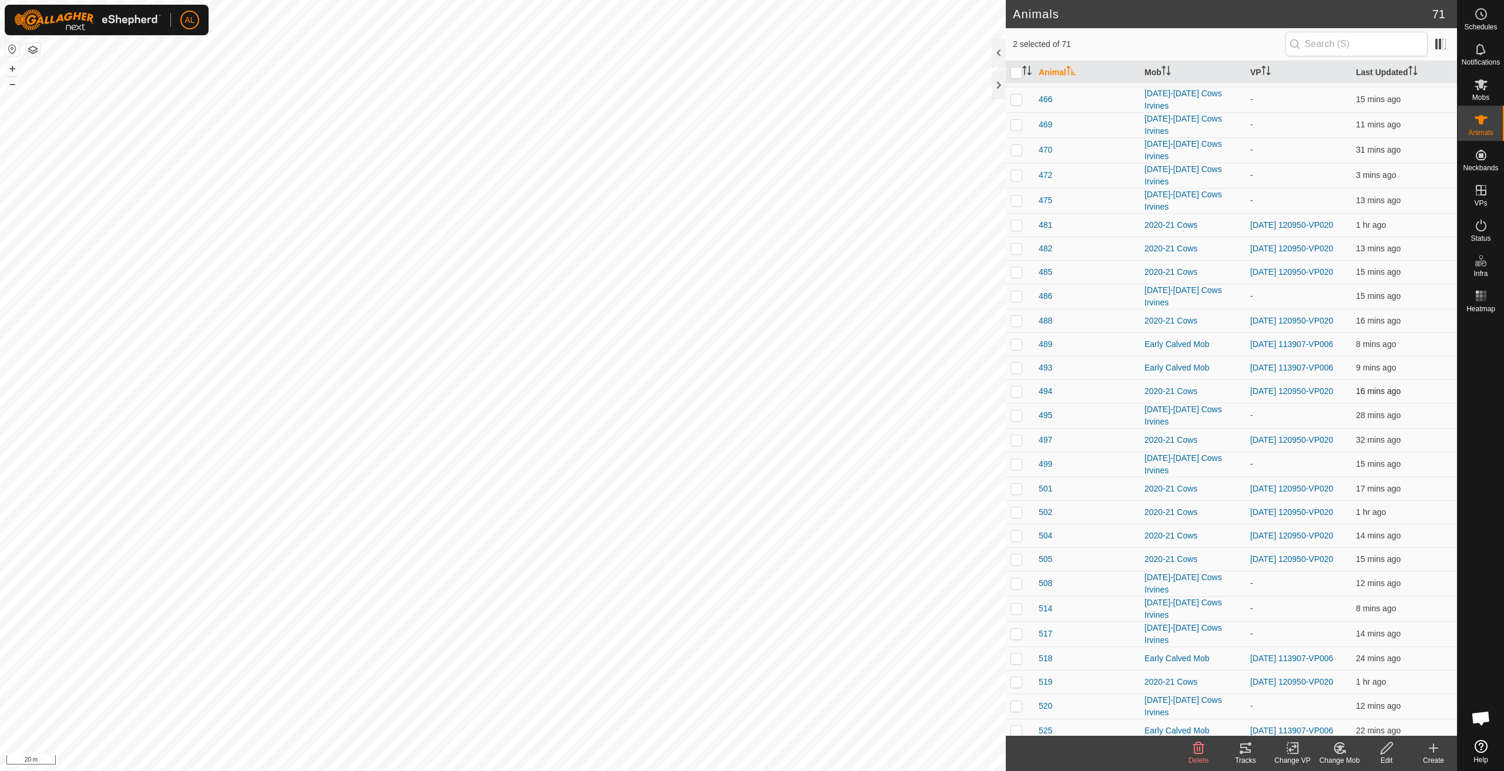
scroll to position [1102, 0]
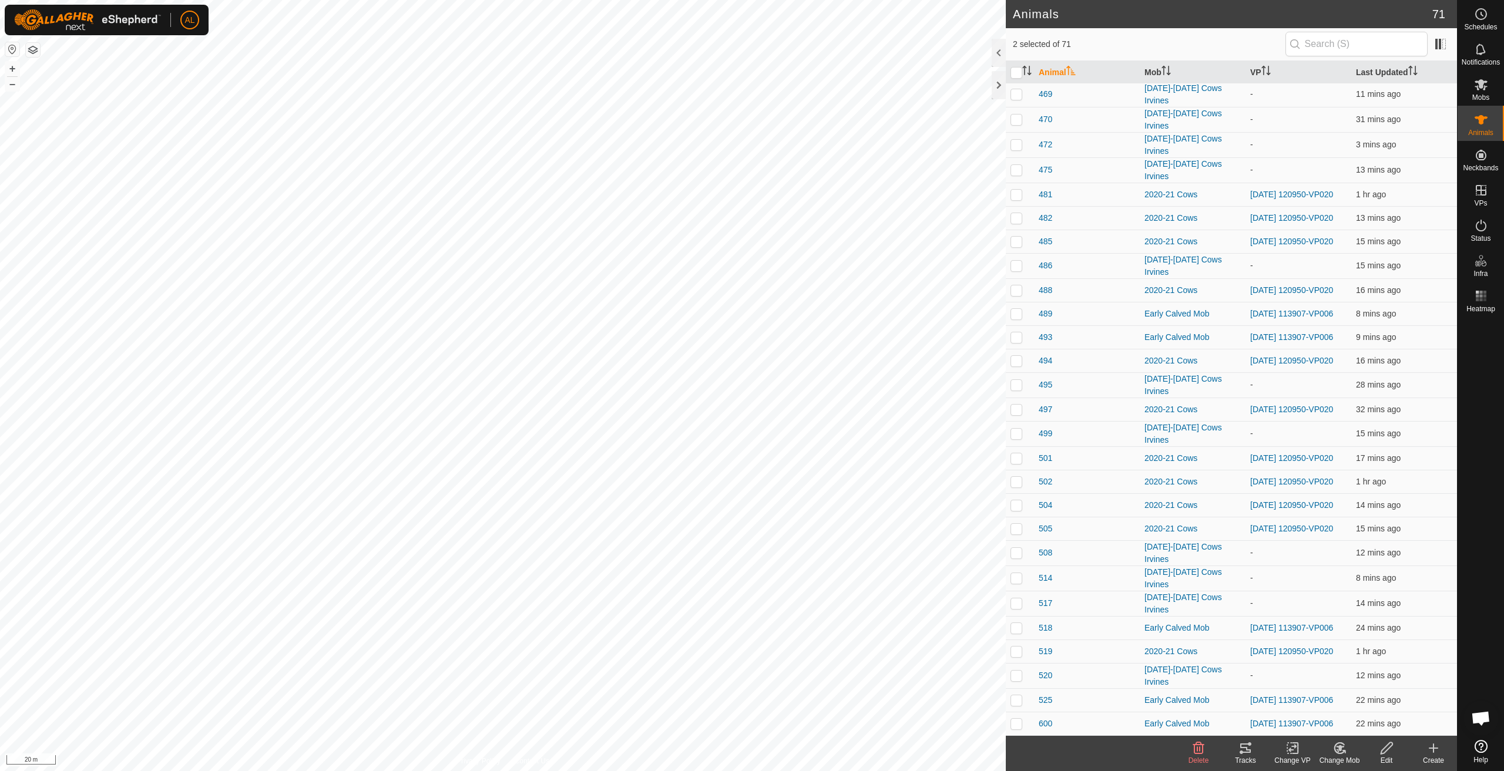
click at [1246, 768] on div "Tracks" at bounding box center [1245, 753] width 47 height 35
